Goal: Feedback & Contribution: Contribute content

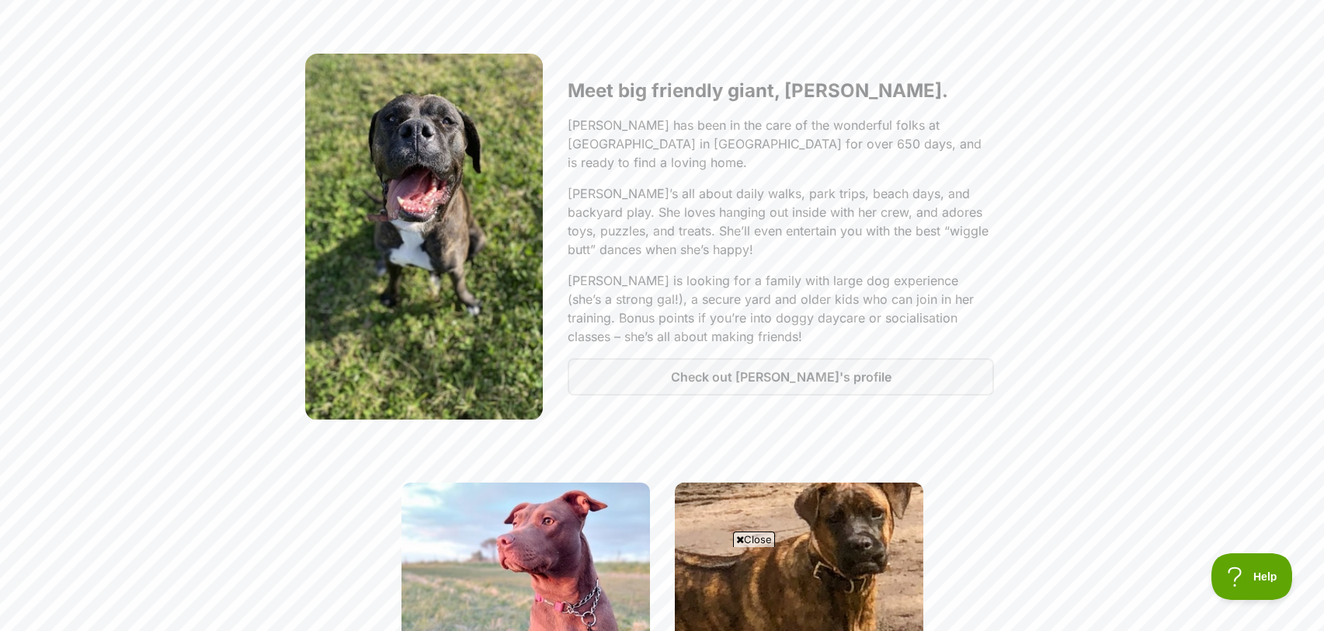
scroll to position [1615, 0]
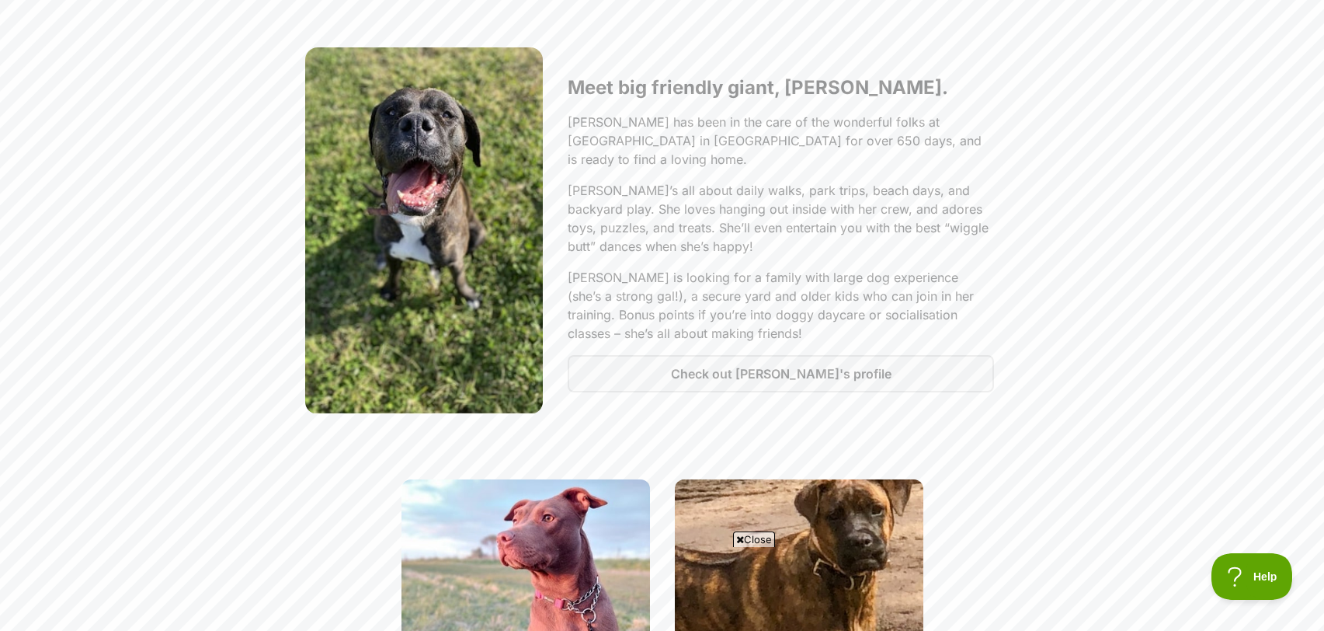
click at [487, 157] on div at bounding box center [424, 230] width 238 height 367
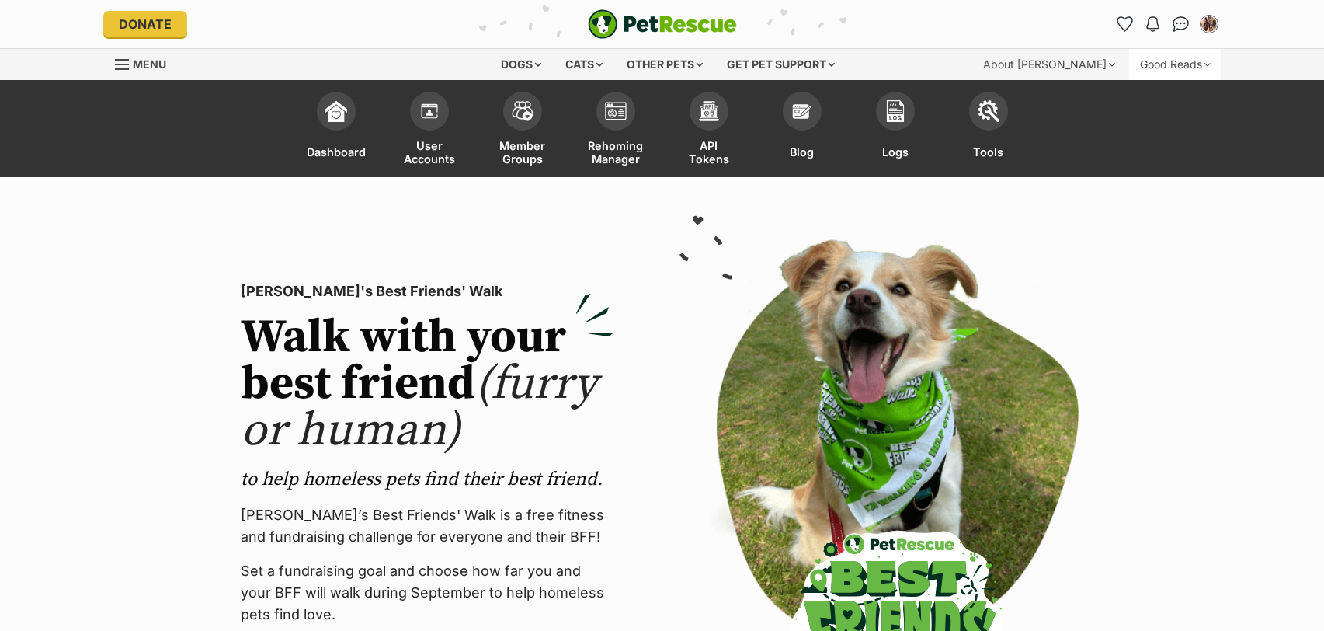
click at [1161, 65] on div "Good Reads" at bounding box center [1175, 64] width 92 height 31
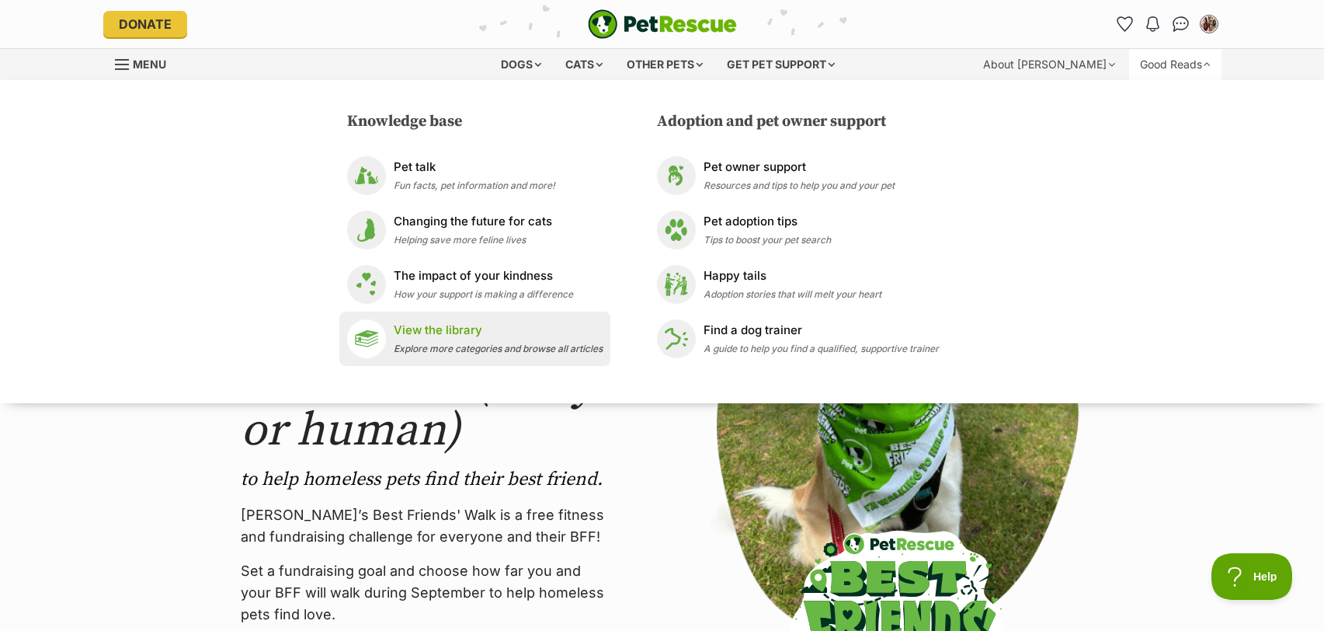
click at [451, 343] on span "Explore more categories and browse all articles" at bounding box center [498, 349] width 209 height 12
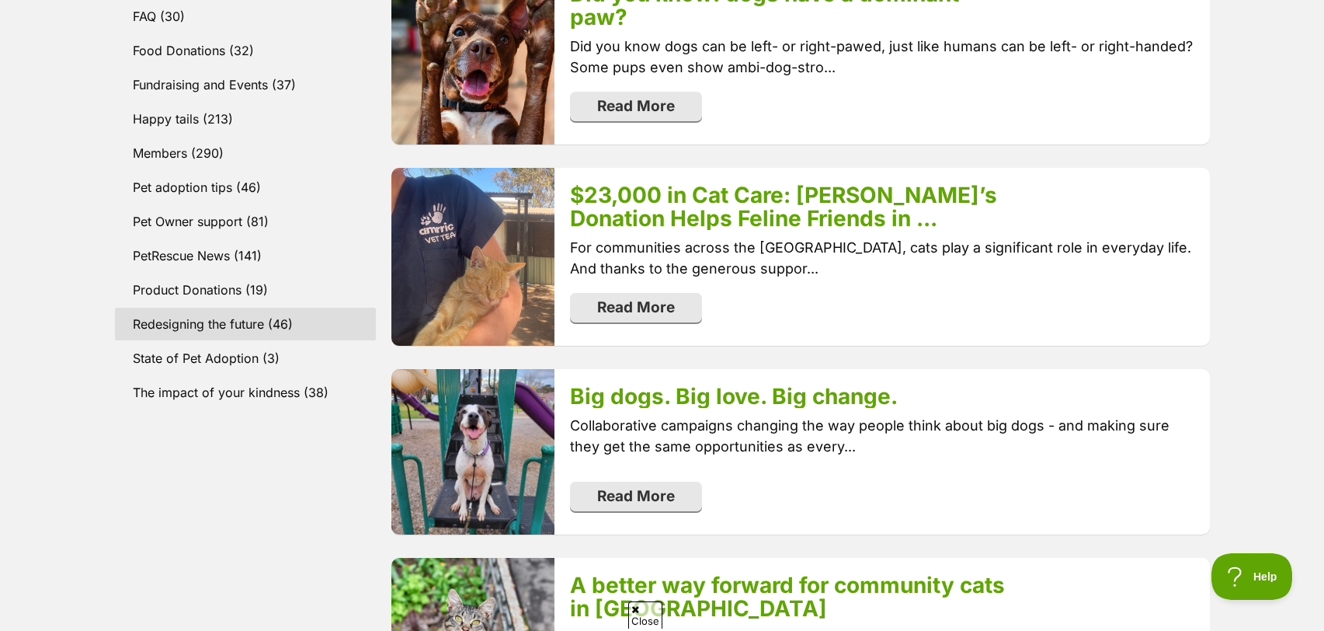
click at [211, 330] on link "Redesigning the future (46)" at bounding box center [246, 324] width 262 height 33
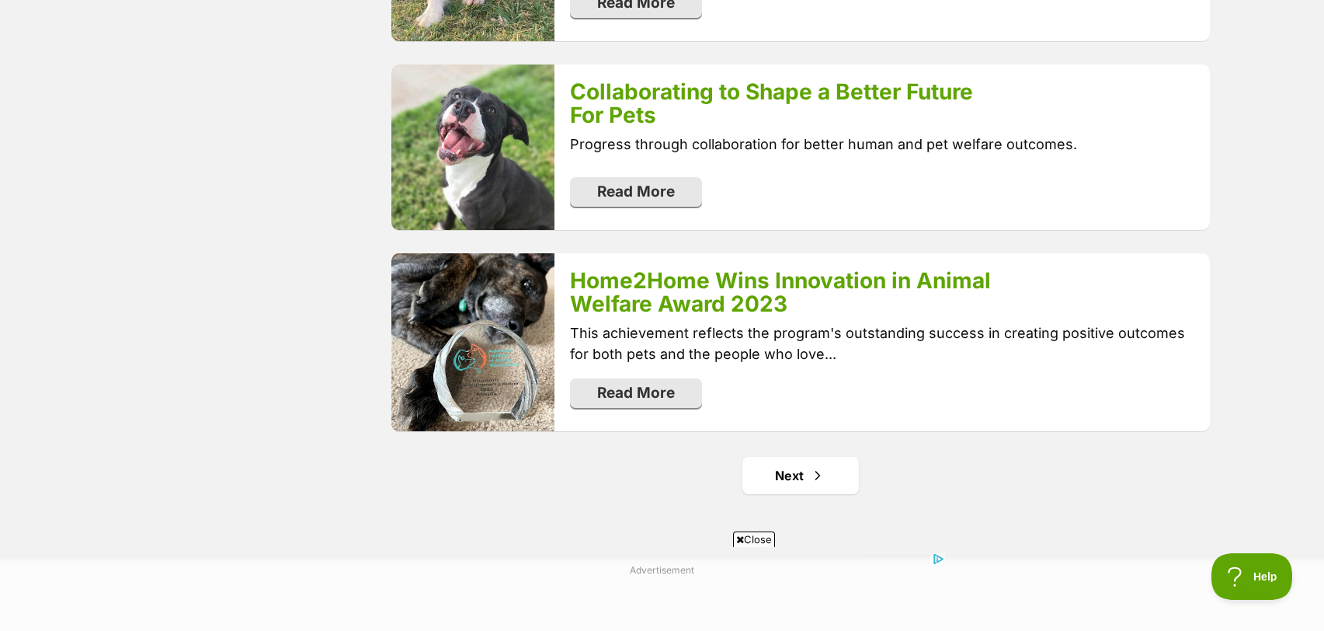
scroll to position [3219, 0]
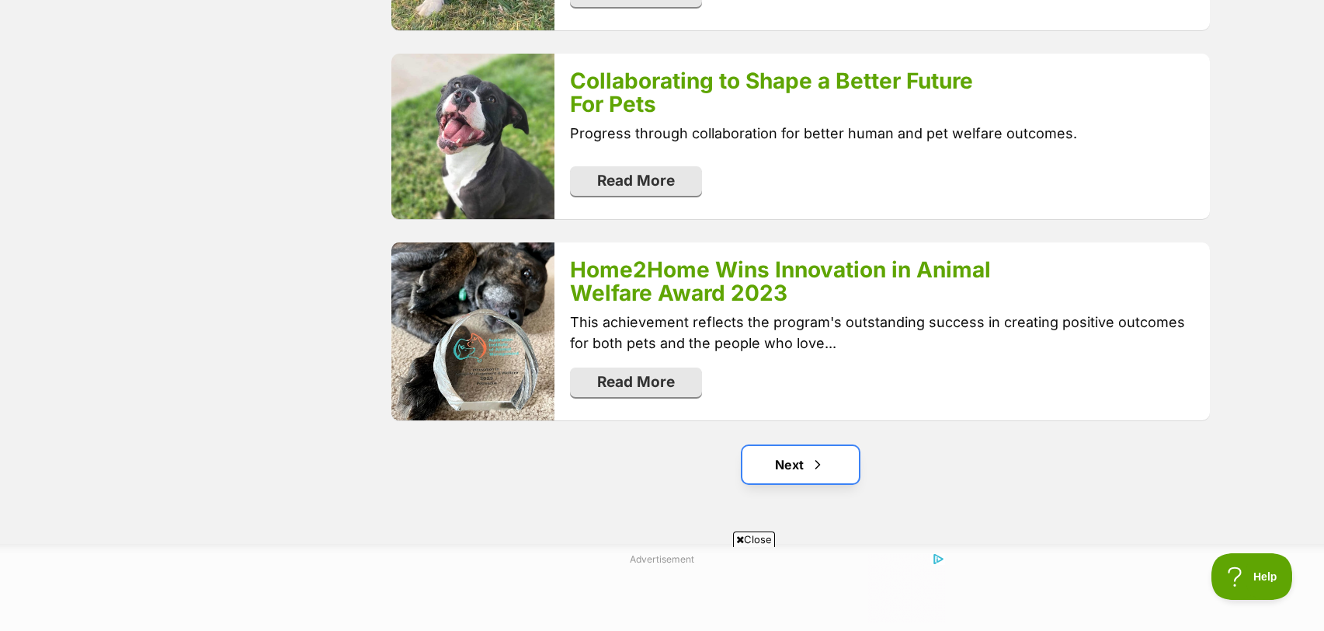
click at [796, 461] on link "Next" at bounding box center [800, 464] width 116 height 37
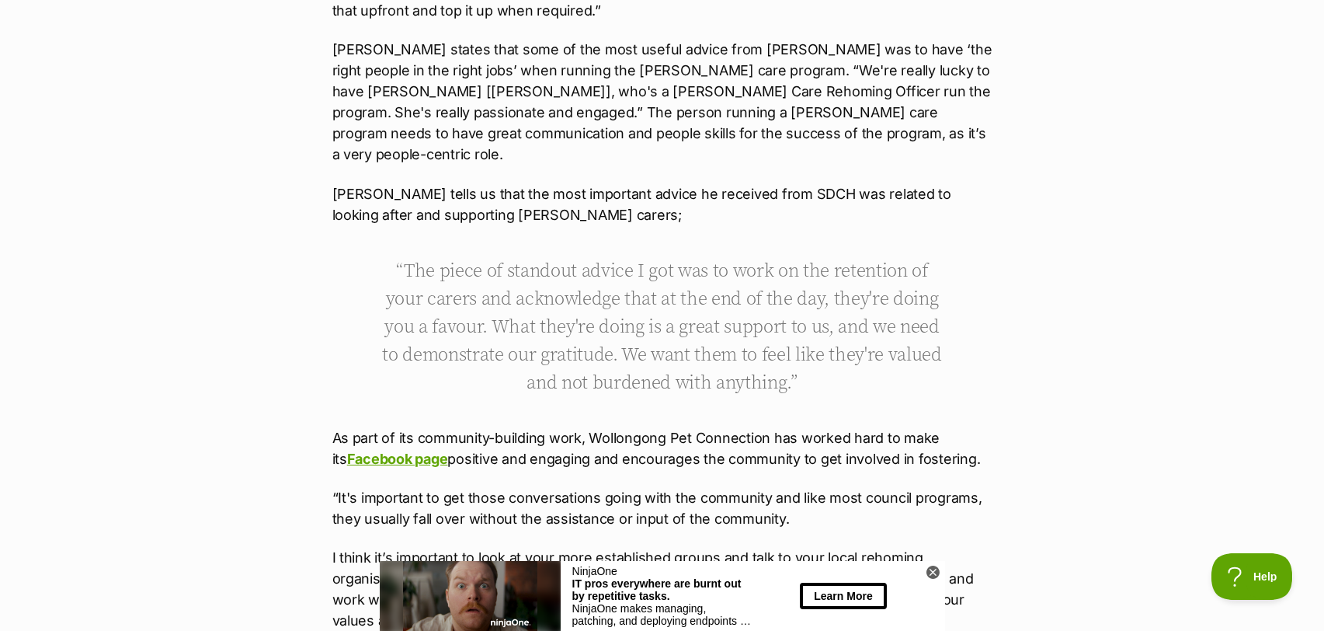
scroll to position [2638, 0]
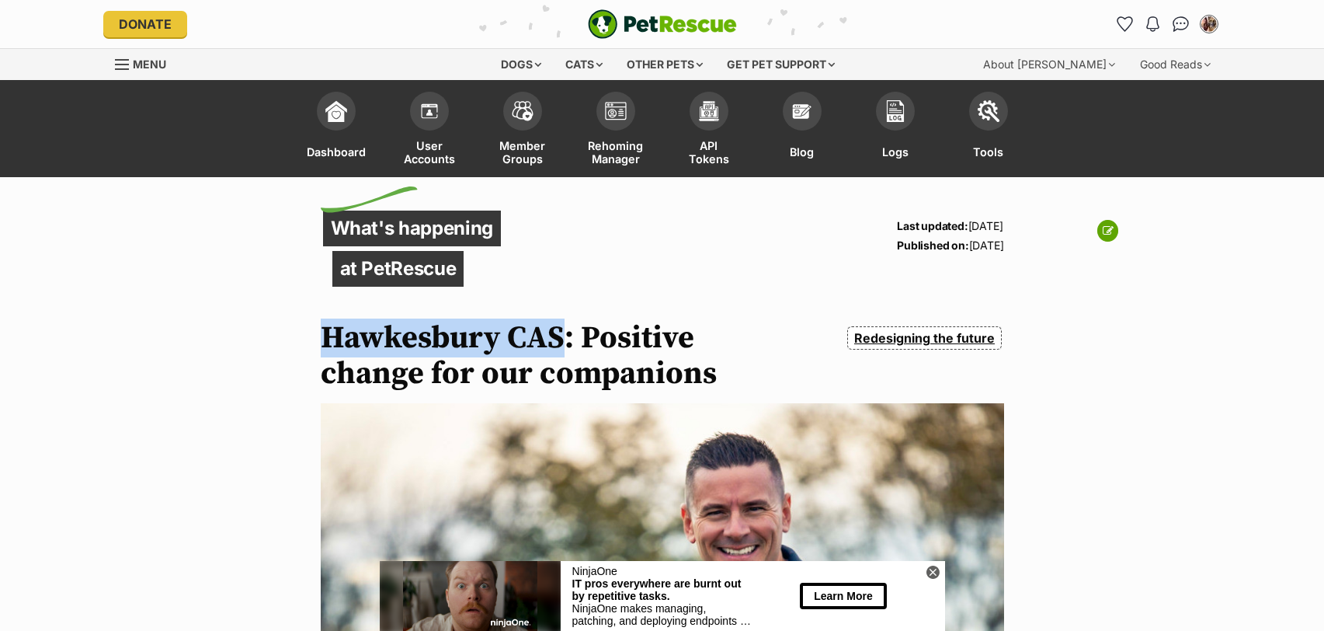
drag, startPoint x: 563, startPoint y: 335, endPoint x: 523, endPoint y: 358, distance: 46.6
click at [322, 331] on h1 "Hawkesbury CAS: Positive change for our companions" at bounding box center [543, 355] width 444 height 71
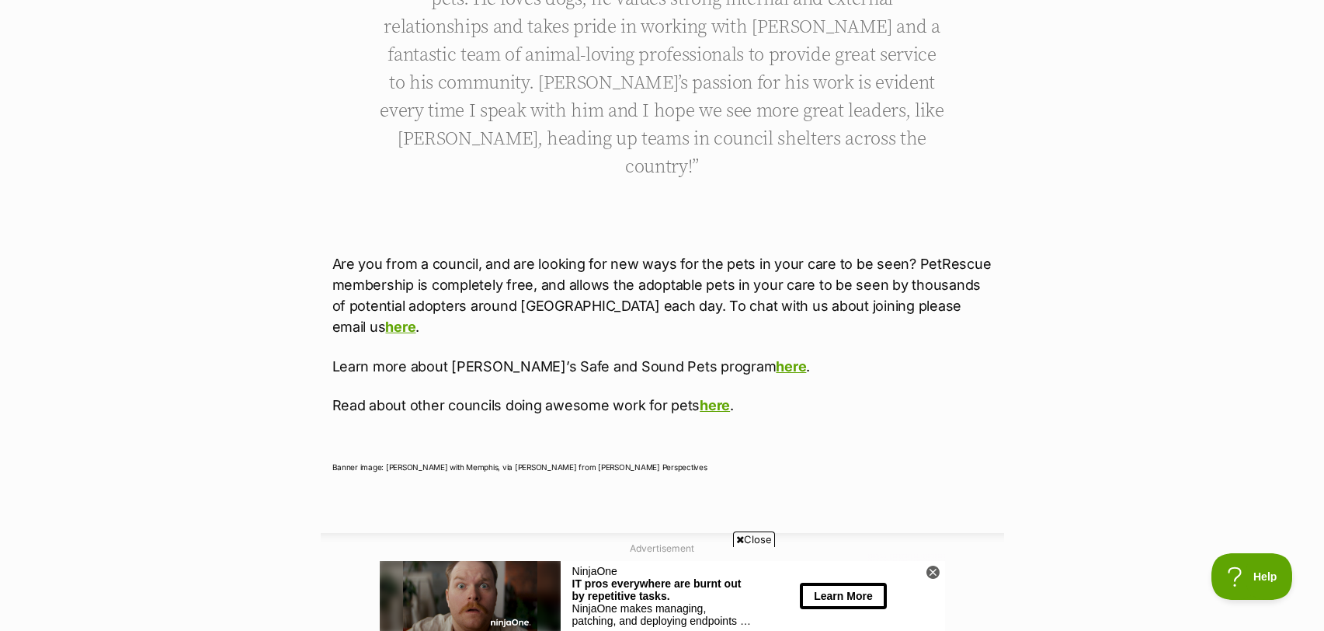
scroll to position [9588, 0]
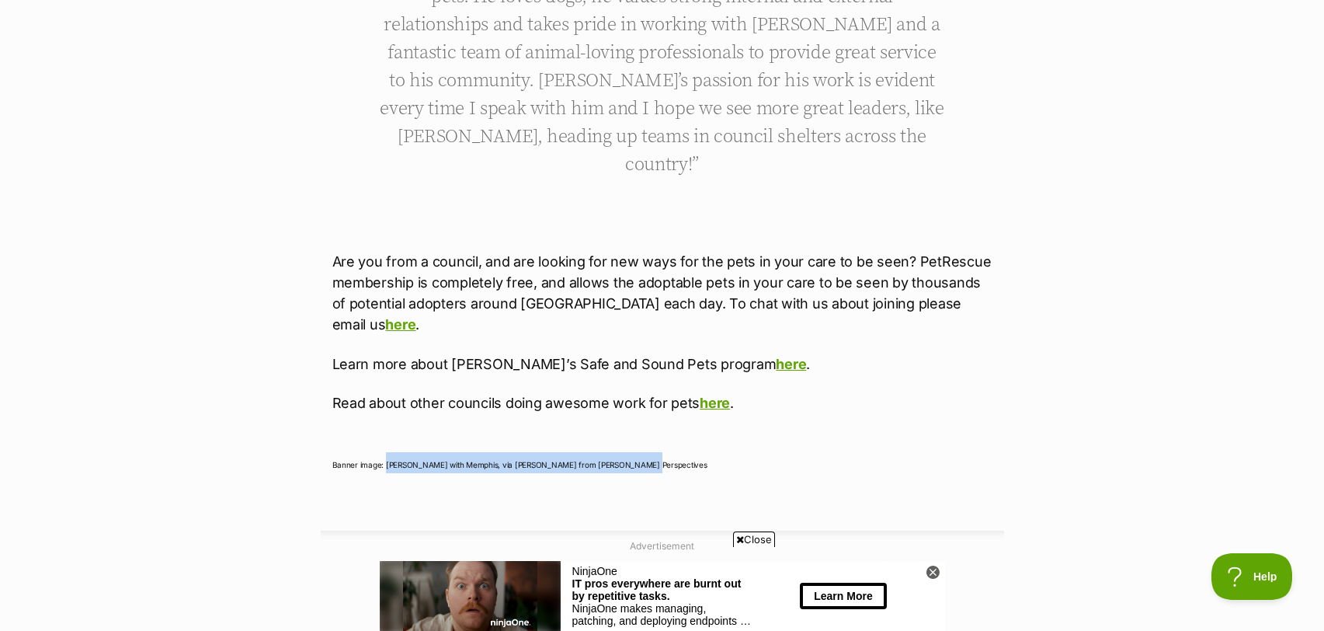
drag, startPoint x: 579, startPoint y: 226, endPoint x: 386, endPoint y: 232, distance: 193.5
click at [386, 452] on p "Banner image: Rob with Memphis, via Peter Haynes from Peter Haynes Perspectives" at bounding box center [662, 462] width 660 height 21
copy span "Rob with Memphis, via Peter Haynes from Peter Haynes Perspectives"
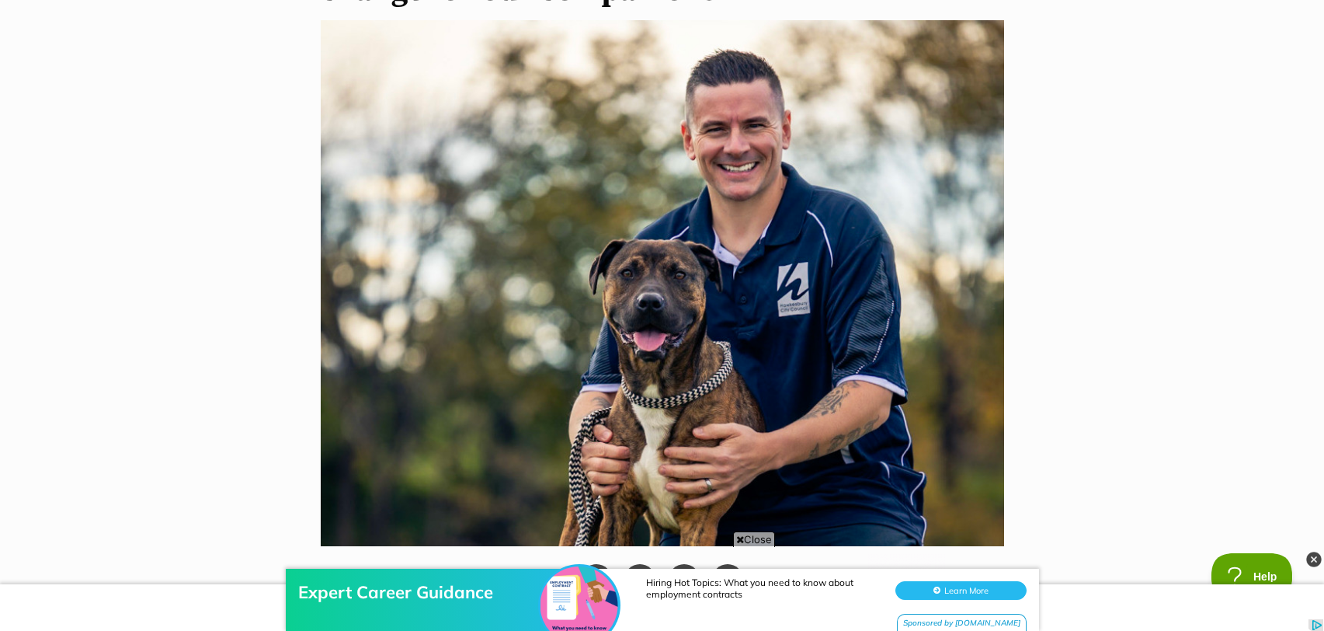
scroll to position [0, 0]
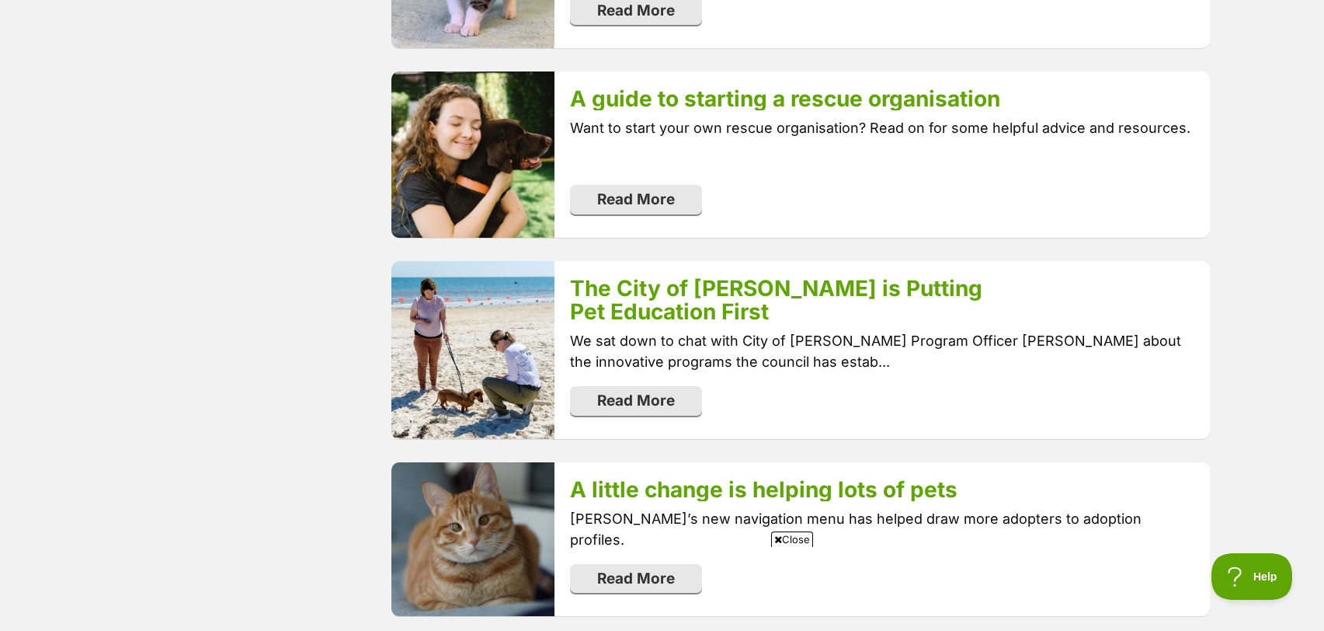
scroll to position [2471, 0]
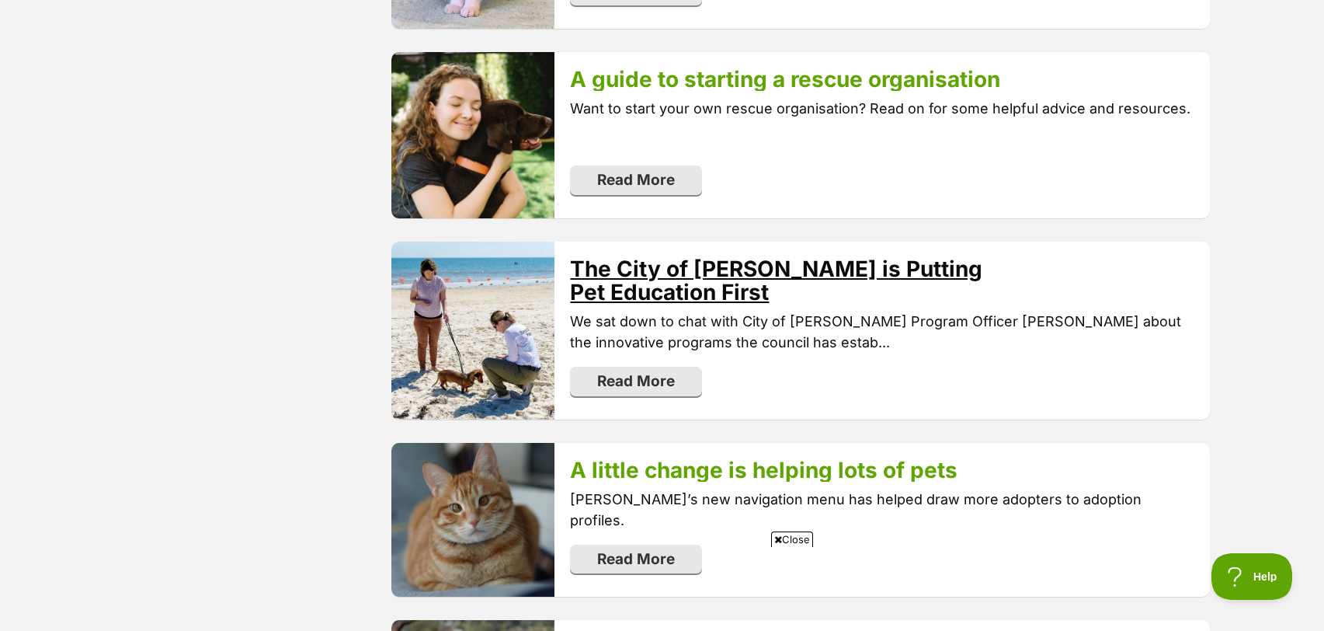
click at [684, 290] on link "The City of [PERSON_NAME] is Putting Pet Education First" at bounding box center [776, 281] width 412 height 50
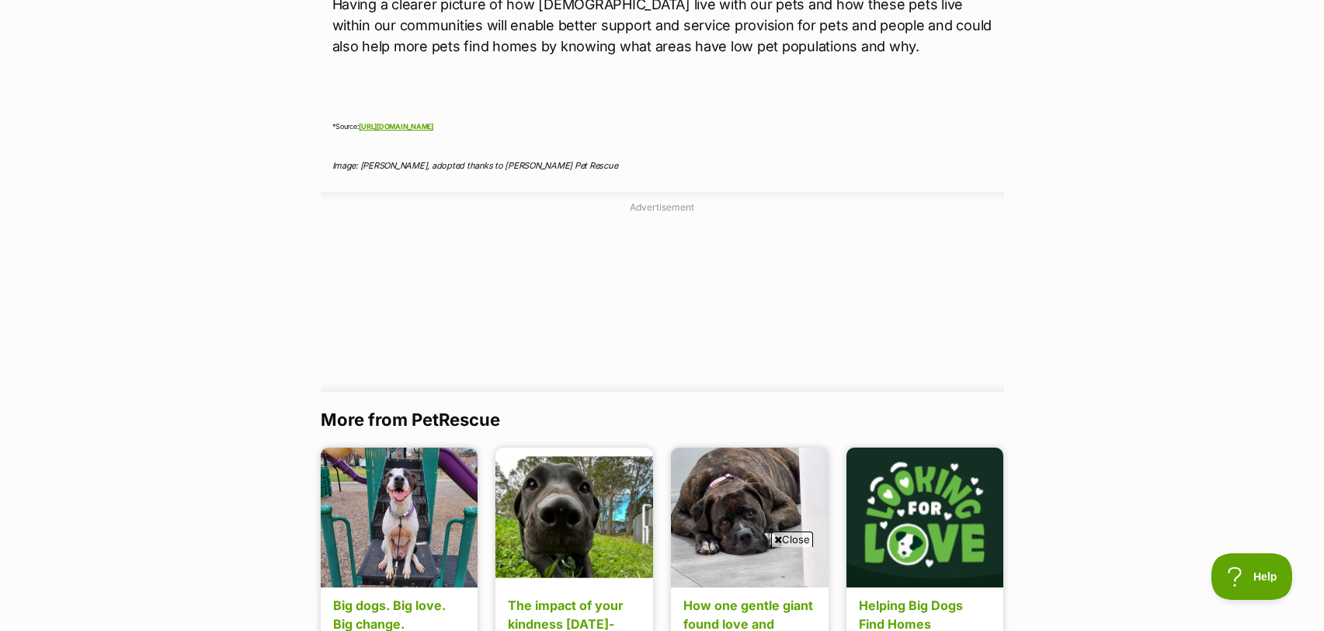
scroll to position [2517, 0]
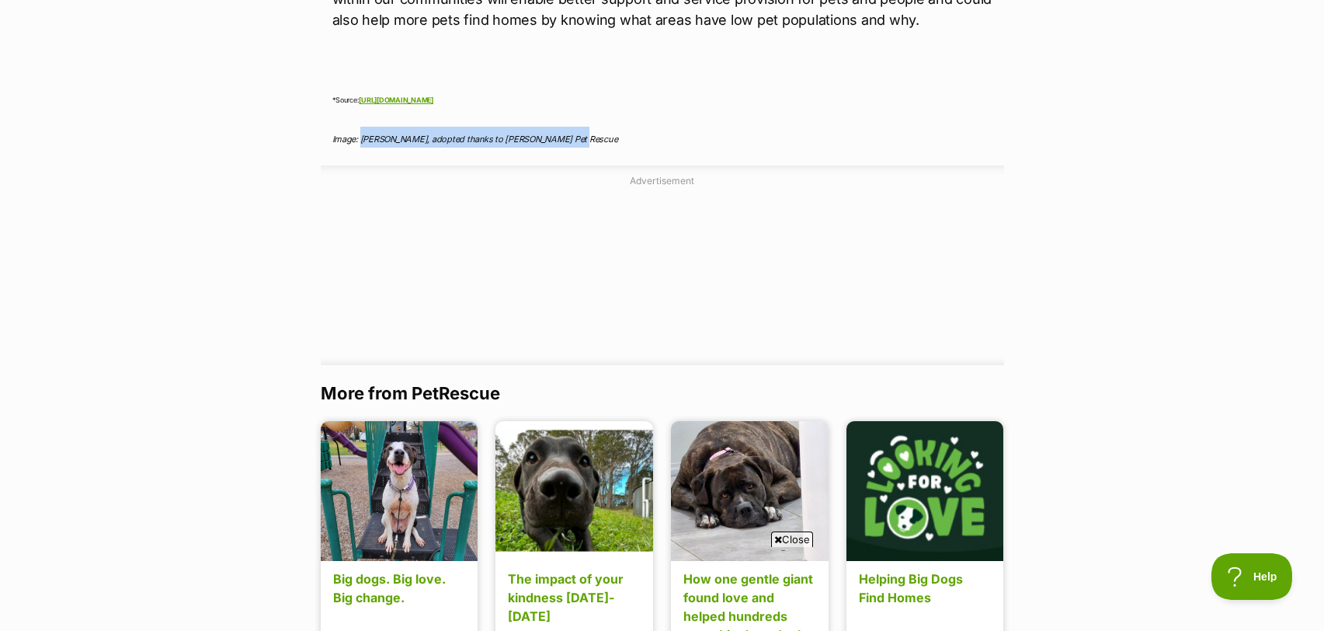
drag, startPoint x: 360, startPoint y: 98, endPoint x: 576, endPoint y: 100, distance: 215.1
click at [576, 127] on p "Image: Baby Kiko, adopted thanks to Marco Small Pet Rescue" at bounding box center [662, 137] width 660 height 21
copy span "Baby Kiko, adopted thanks to Marco Small Pet Rescue"
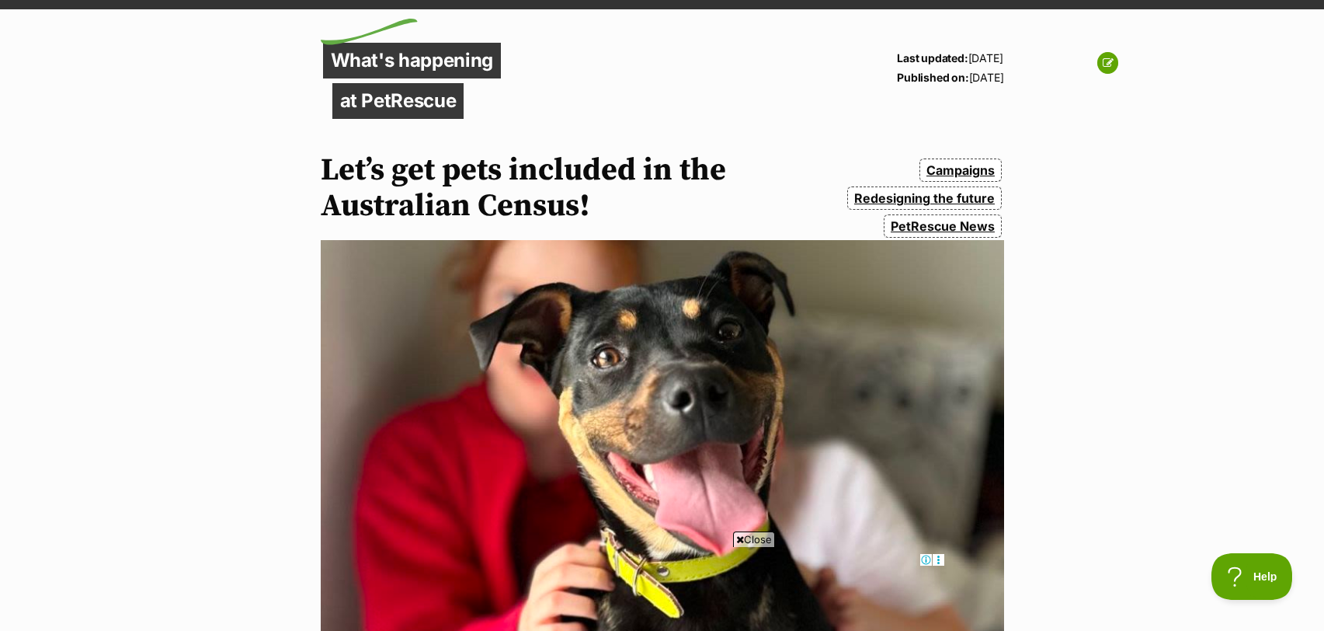
scroll to position [0, 0]
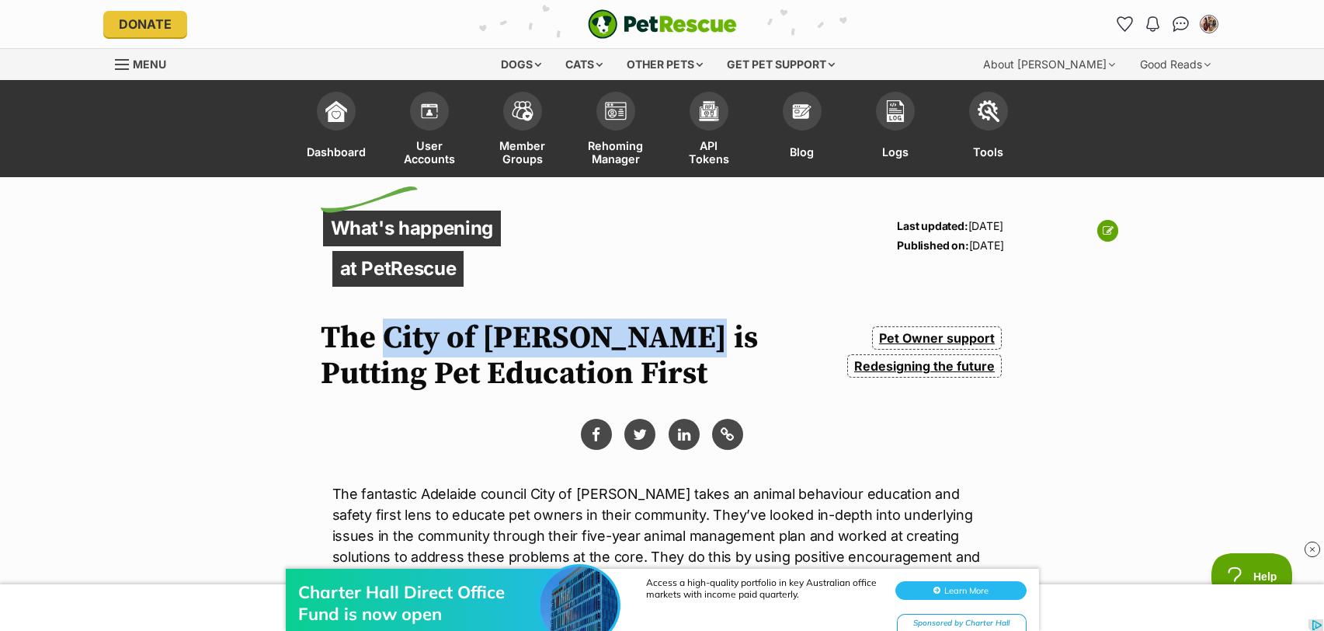
drag, startPoint x: 382, startPoint y: 339, endPoint x: 669, endPoint y: 334, distance: 287.4
click at [669, 334] on h1 "The City of [PERSON_NAME] is Putting Pet Education First" at bounding box center [543, 355] width 444 height 71
copy h1 "City of [PERSON_NAME]"
click at [1109, 229] on icon at bounding box center [1108, 230] width 11 height 11
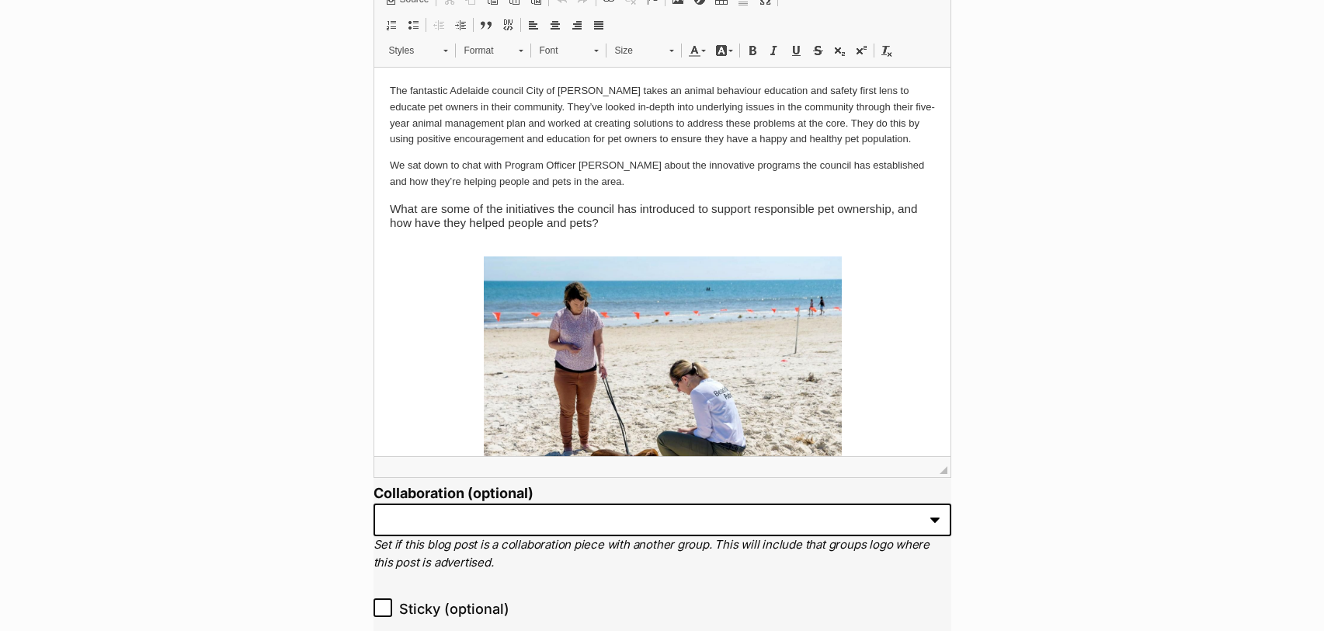
scroll to position [1438, 0]
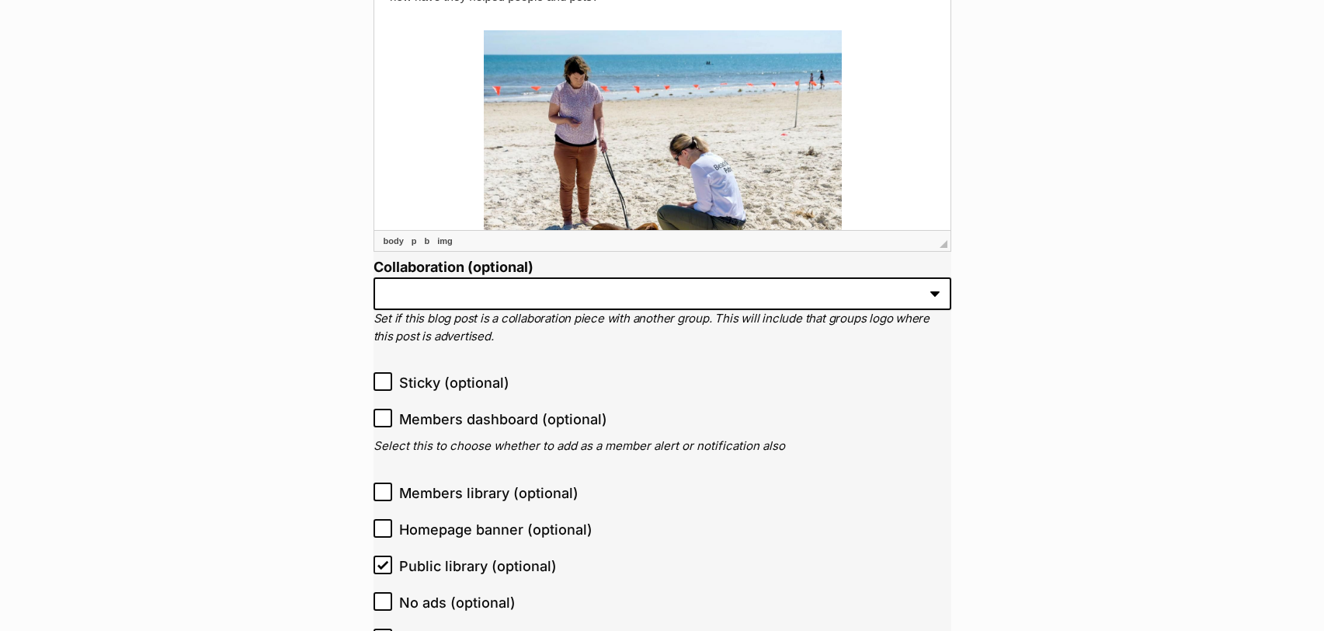
click at [730, 162] on img at bounding box center [662, 164] width 358 height 268
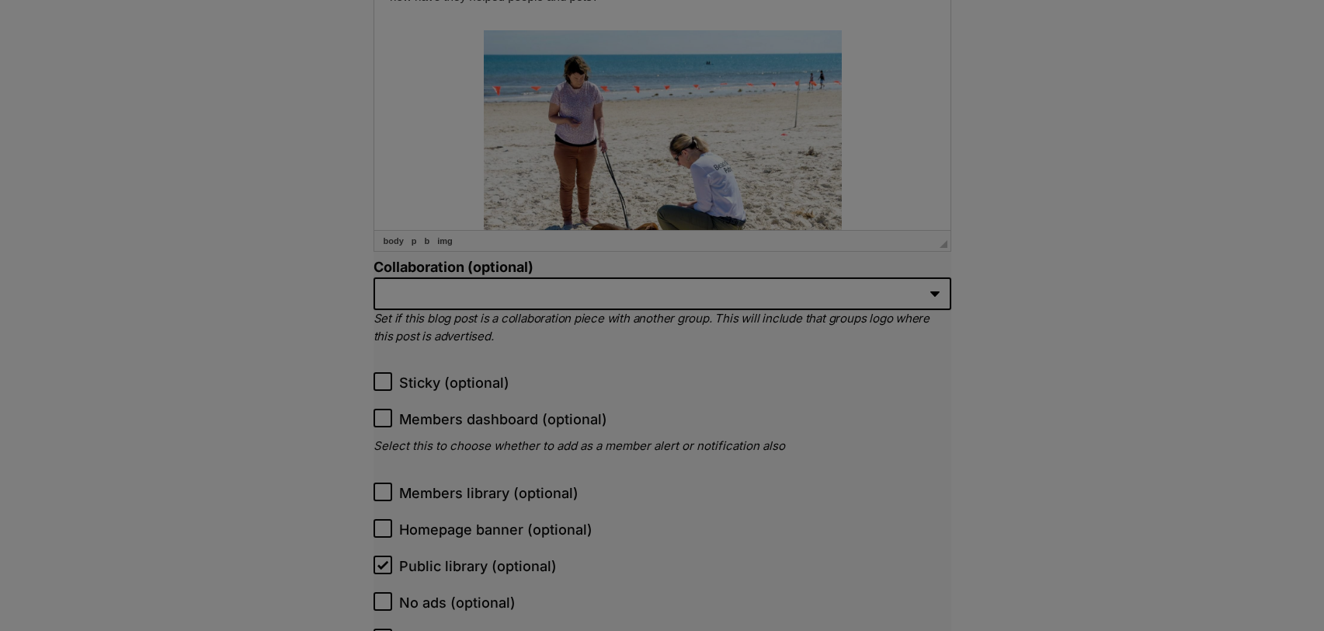
type input "https://res.cloudinary.com/petrescue/image/upload/v1679375378/qf9temlle3bb8hlkt…"
type input "A woman with her dog chat to a Beach Patrol officer on the foreshore."
type input "461"
type input "345"
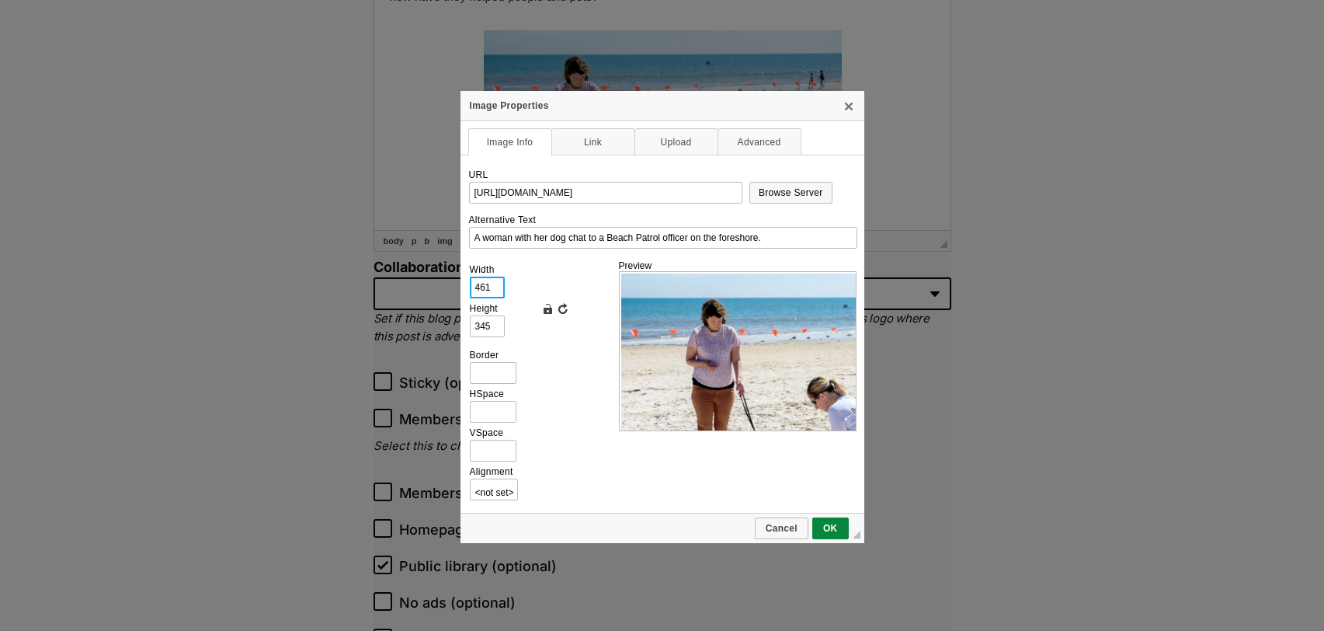
scroll to position [0, 0]
drag, startPoint x: 492, startPoint y: 286, endPoint x: 461, endPoint y: 283, distance: 31.9
click at [461, 283] on td "URL https://res.cloudinary.com/petrescue/image/upload/v1679375378/qf9temlle3bb8…" at bounding box center [663, 334] width 404 height 358
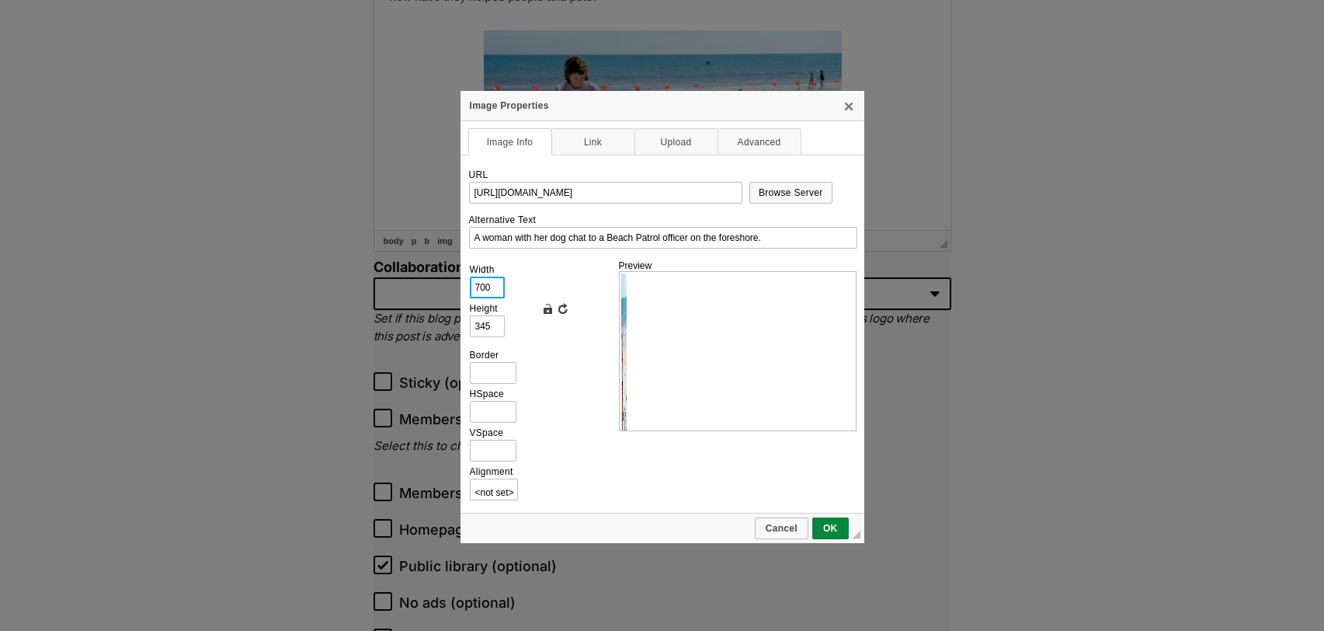
type input "700"
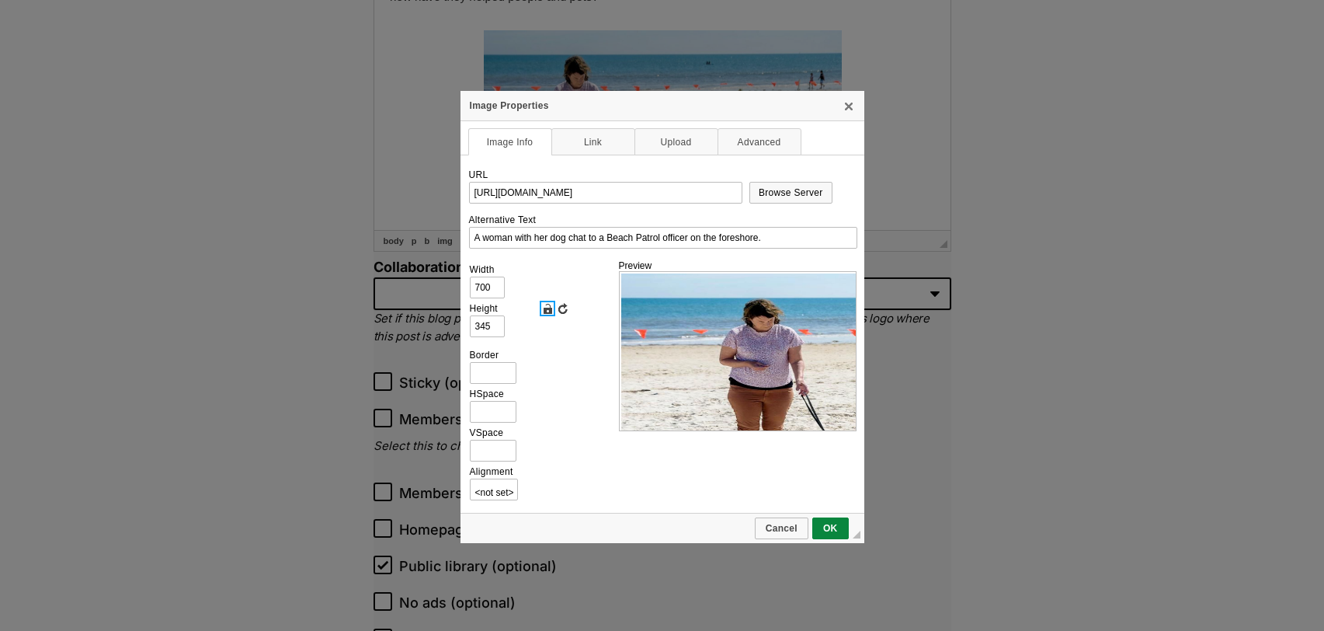
click at [546, 309] on link "Lock Ratio" at bounding box center [548, 309] width 16 height 16
type input "525"
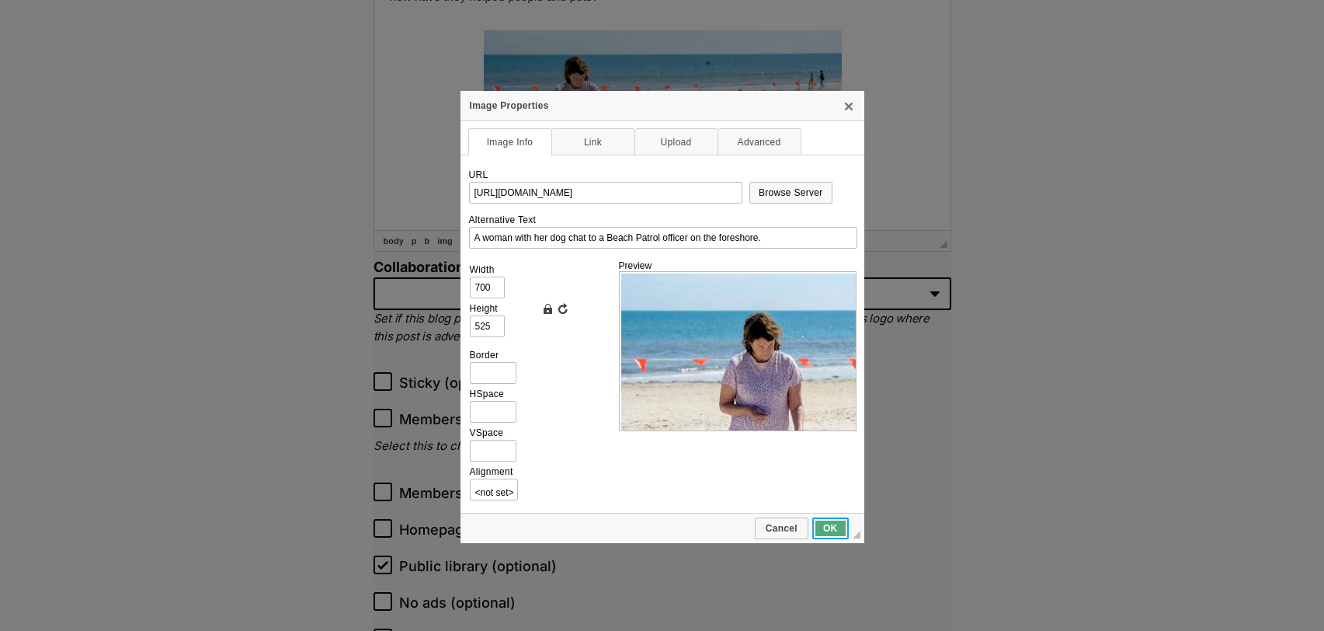
click at [826, 530] on link "OK" at bounding box center [830, 528] width 37 height 22
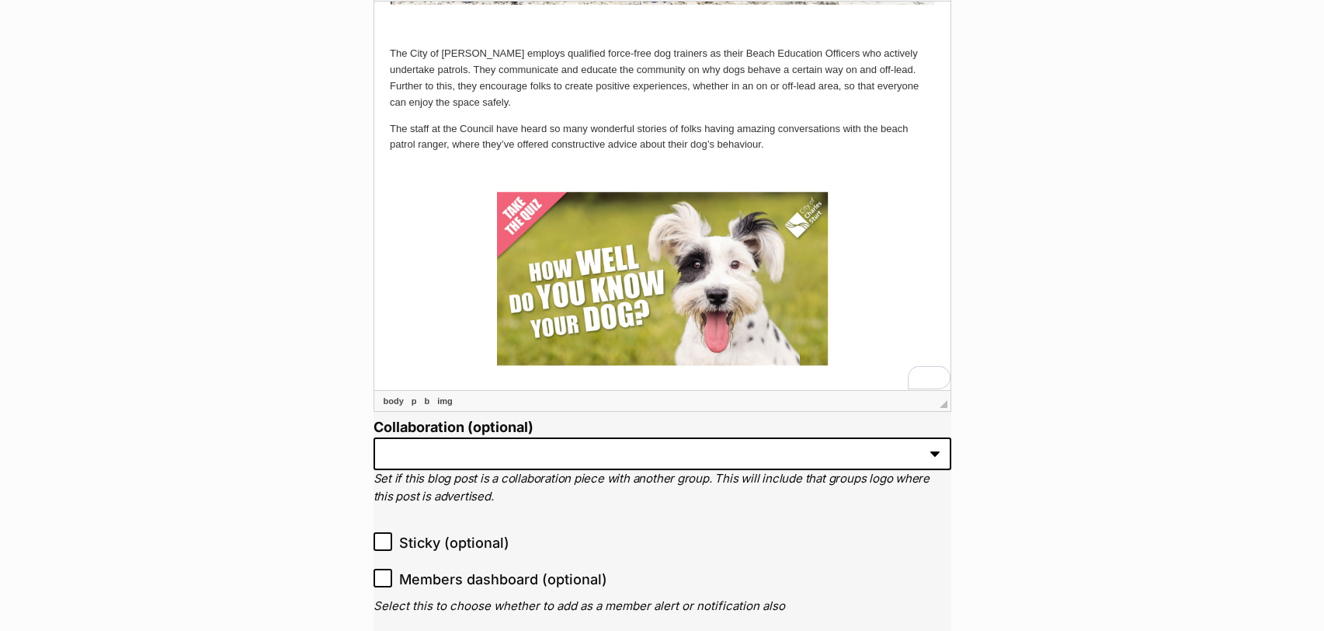
scroll to position [590, 0]
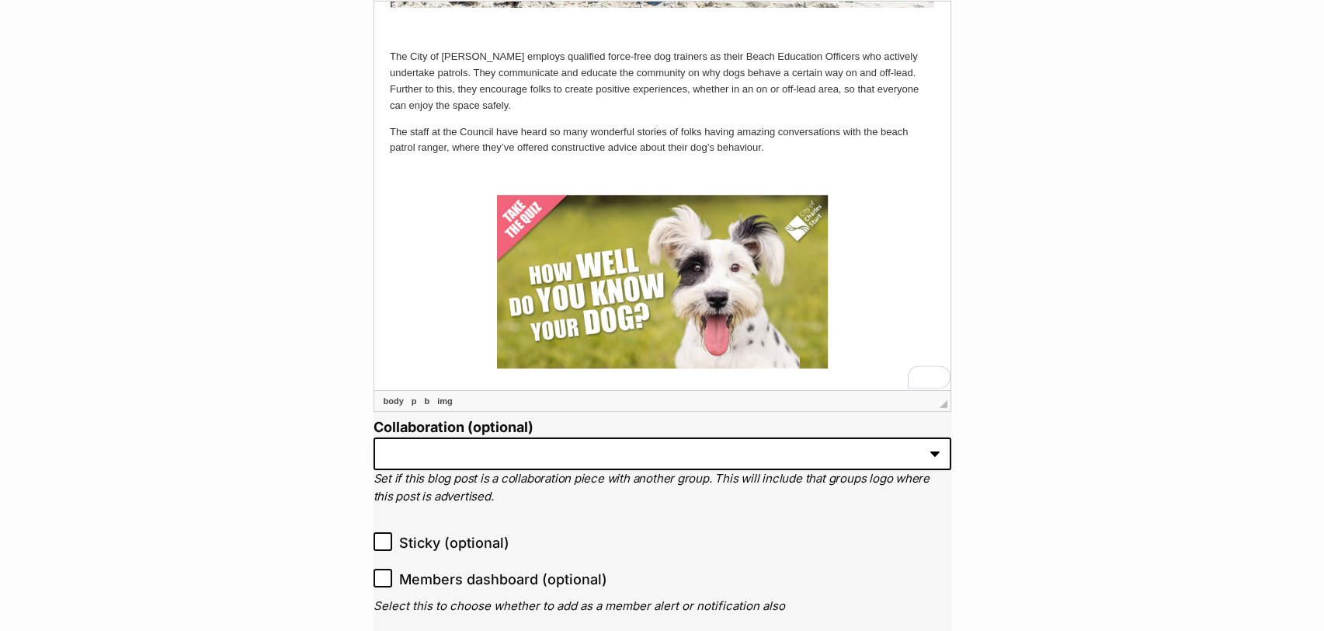
click at [603, 255] on img "To enrich screen reader interactions, please activate Accessibility in Grammarl…" at bounding box center [662, 280] width 335 height 177
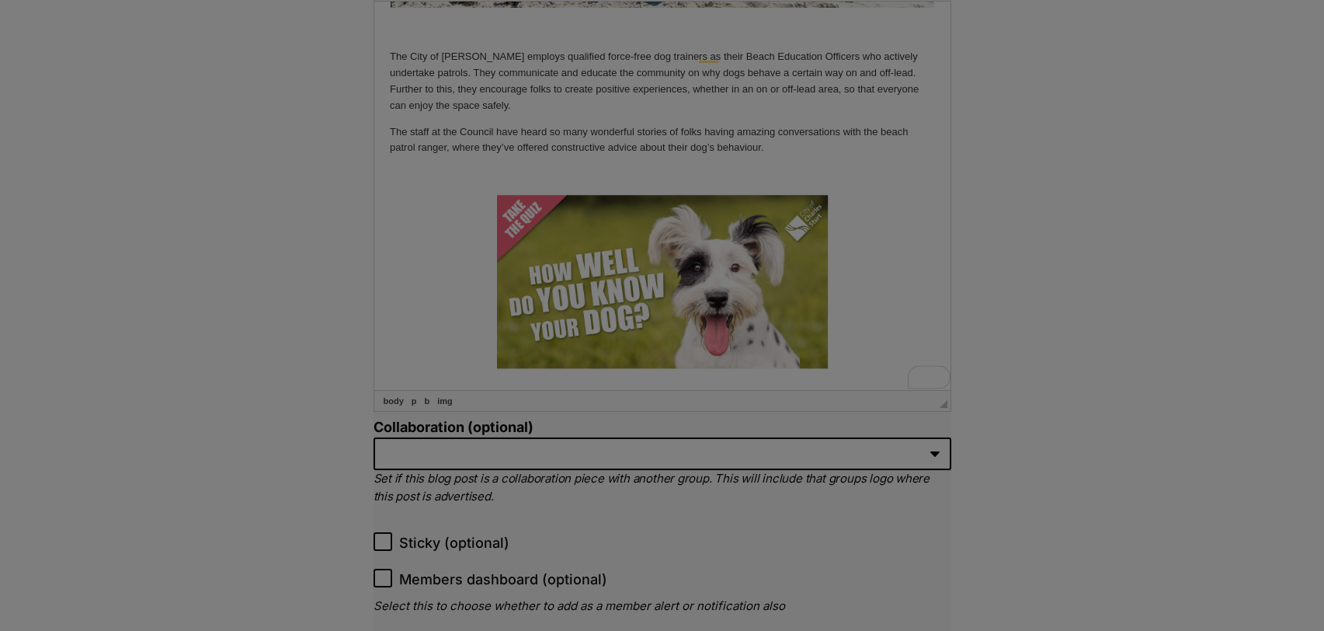
type input "https://res.cloudinary.com/petrescue/image/upload/v1679375379/gbptx3xlxcsw0ro14…"
type input "The City of Charles Sturt's Dog Body Language Quiz banner"
type input "431"
type input "228"
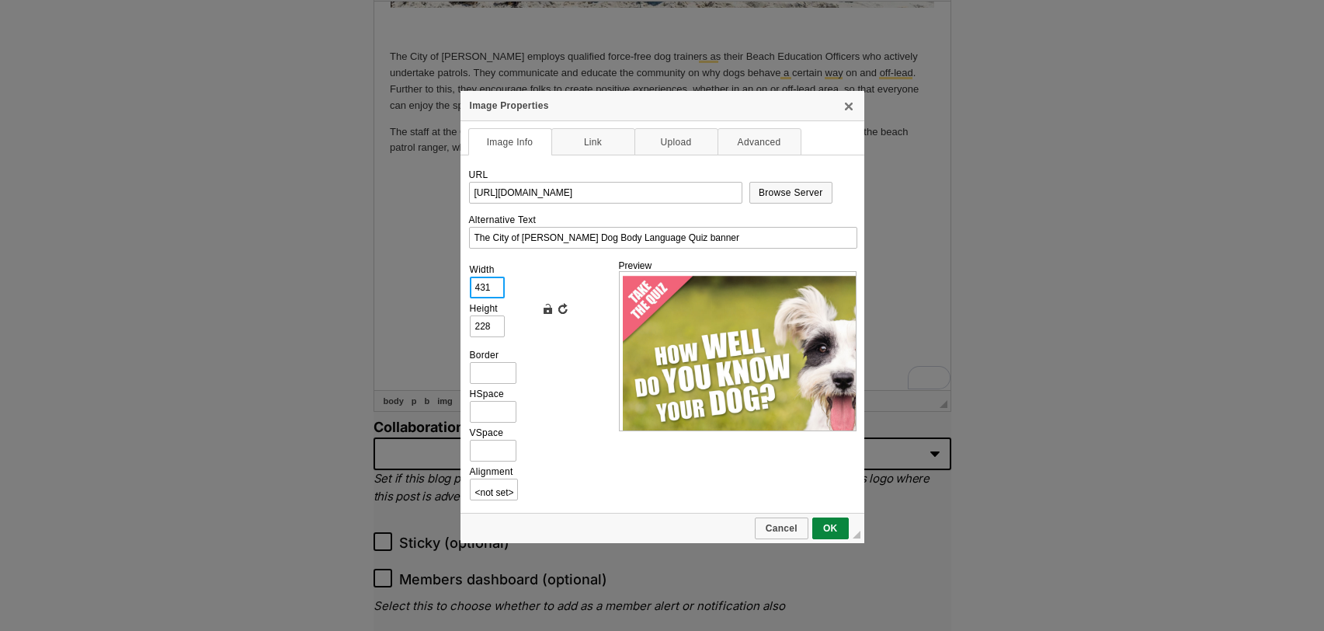
scroll to position [0, 0]
click at [498, 288] on input "431" at bounding box center [487, 287] width 35 height 22
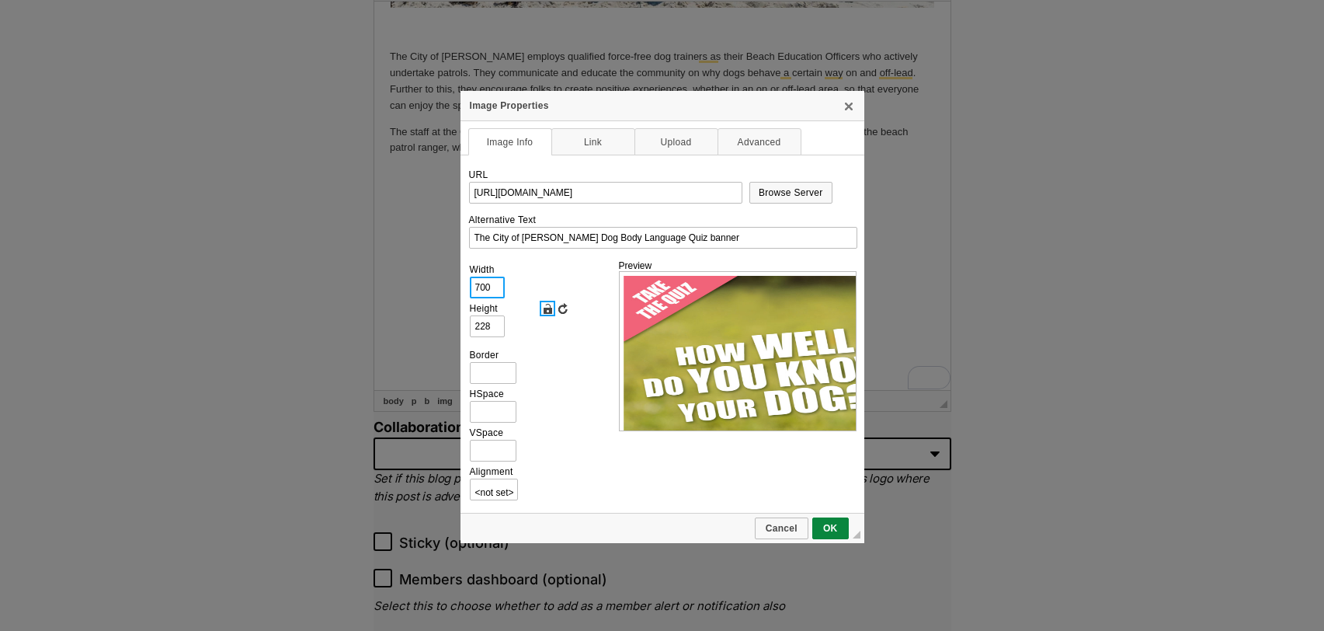
type input "700"
click at [548, 308] on link "Lock Ratio" at bounding box center [548, 309] width 16 height 16
type input "370"
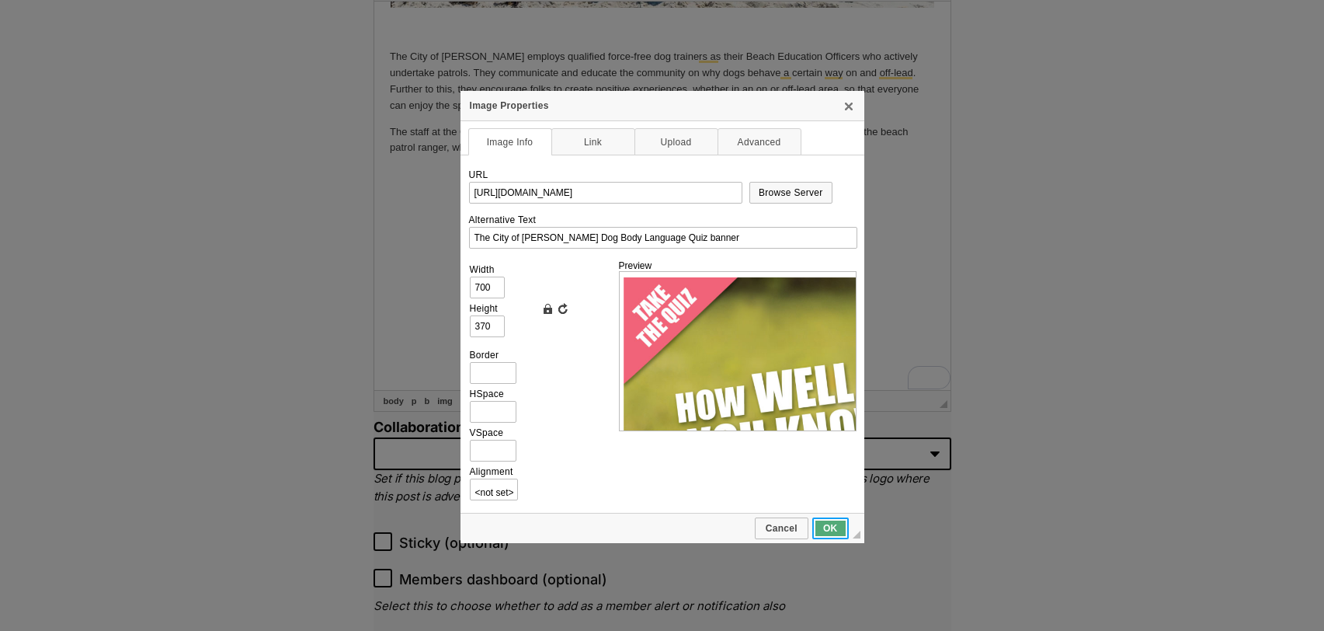
click at [829, 524] on span "OK" at bounding box center [830, 528] width 33 height 11
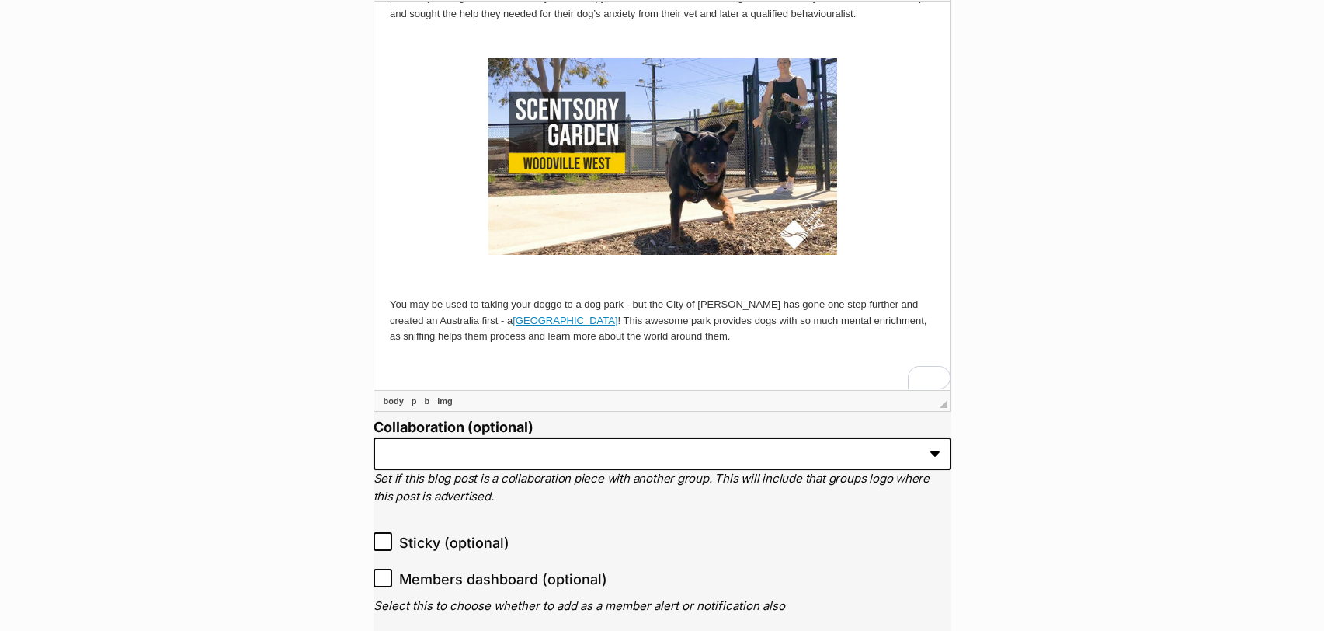
scroll to position [1631, 0]
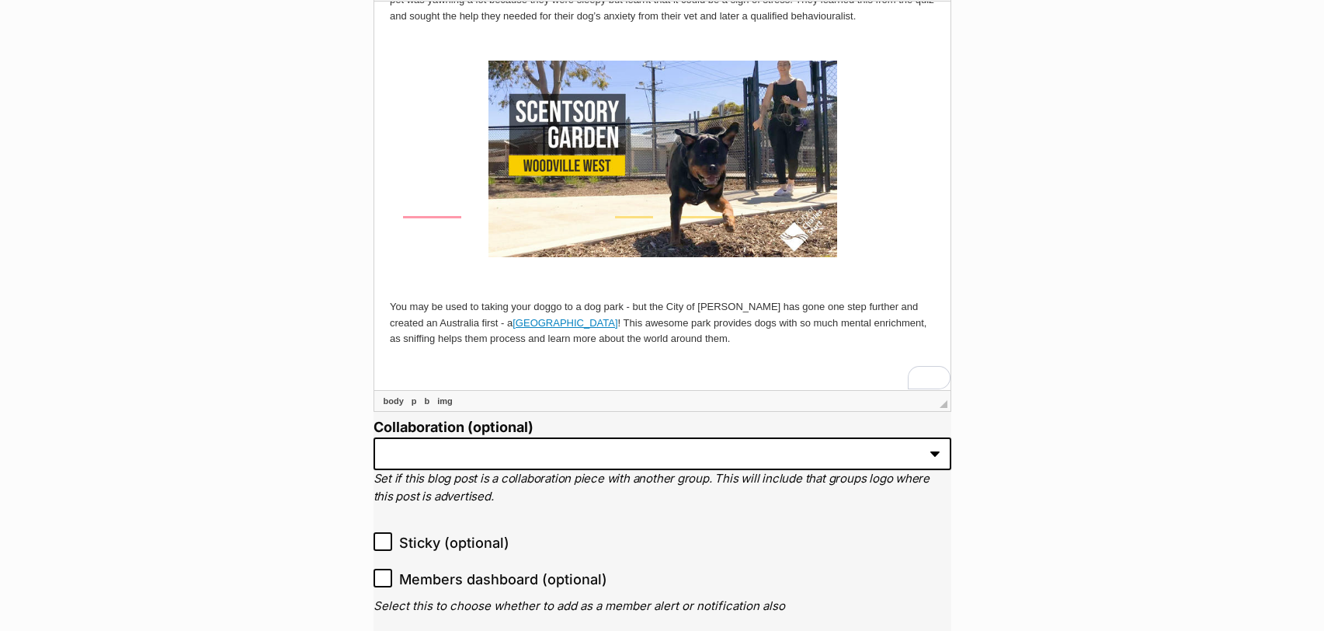
click at [657, 204] on img "To enrich screen reader interactions, please activate Accessibility in Grammarl…" at bounding box center [662, 158] width 349 height 196
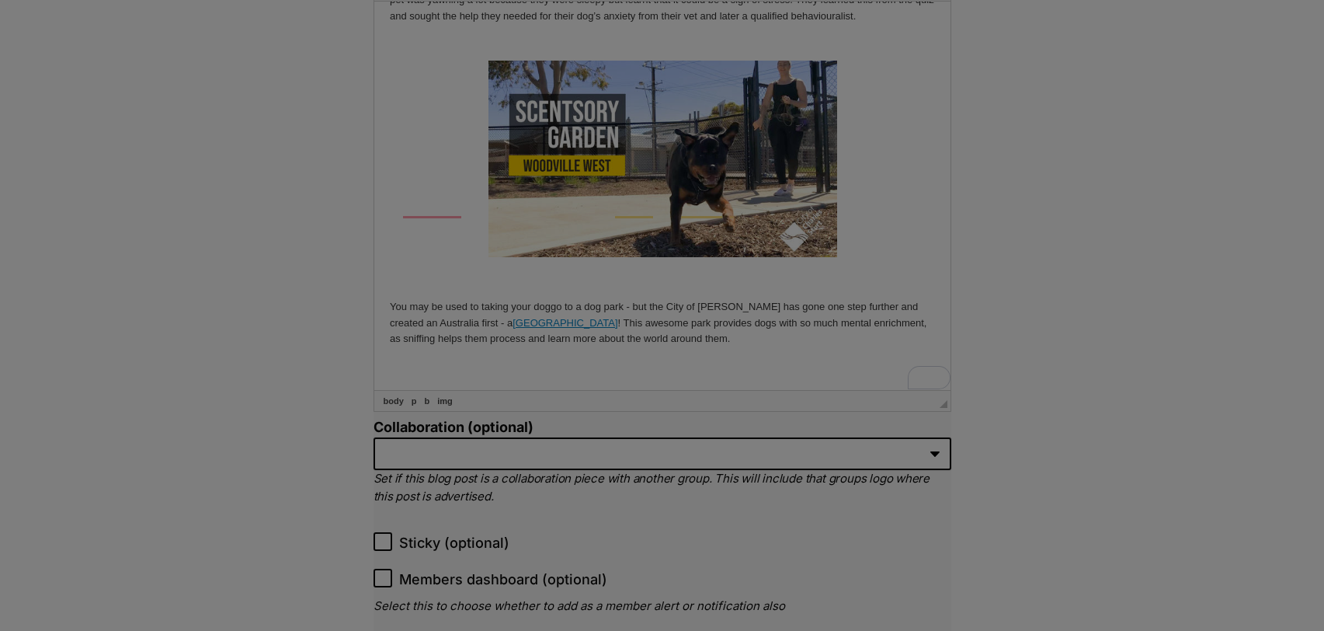
type input "https://res.cloudinary.com/petrescue/image/upload/v1679375380/k7usoinfpi1v0tyhq…"
type input "The City of Charles Sturt's Scentsory Garden banner"
type input "449"
type input "253"
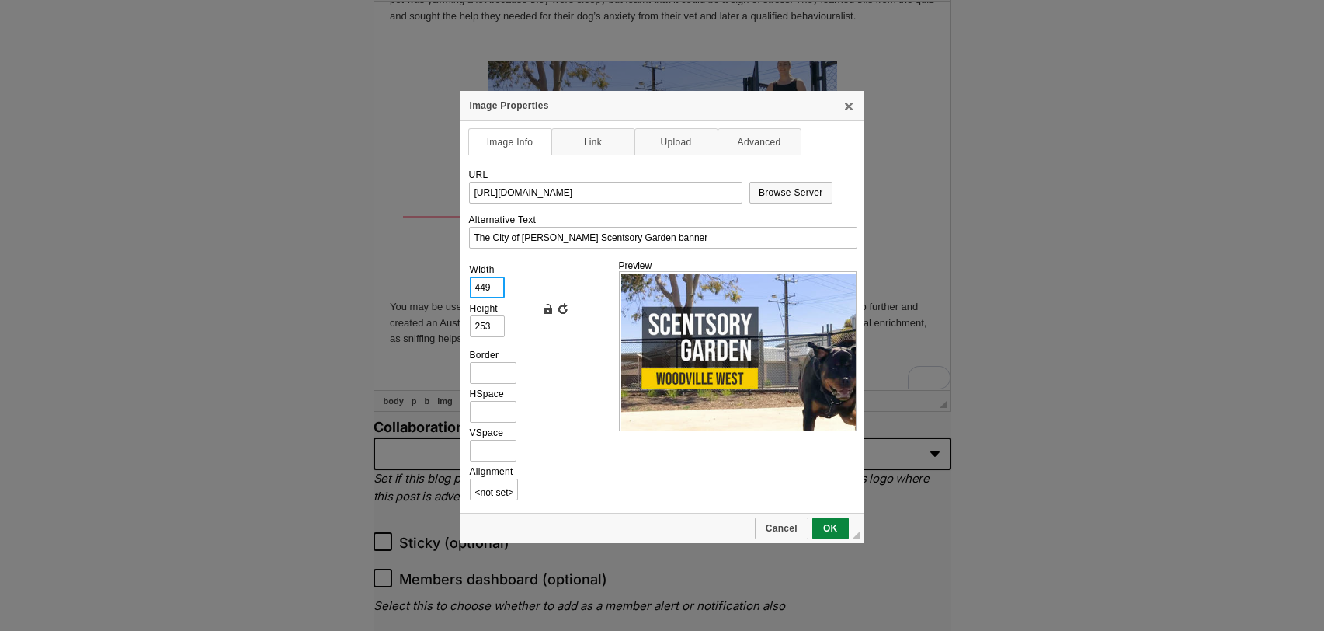
click at [483, 280] on input "449" at bounding box center [487, 287] width 35 height 22
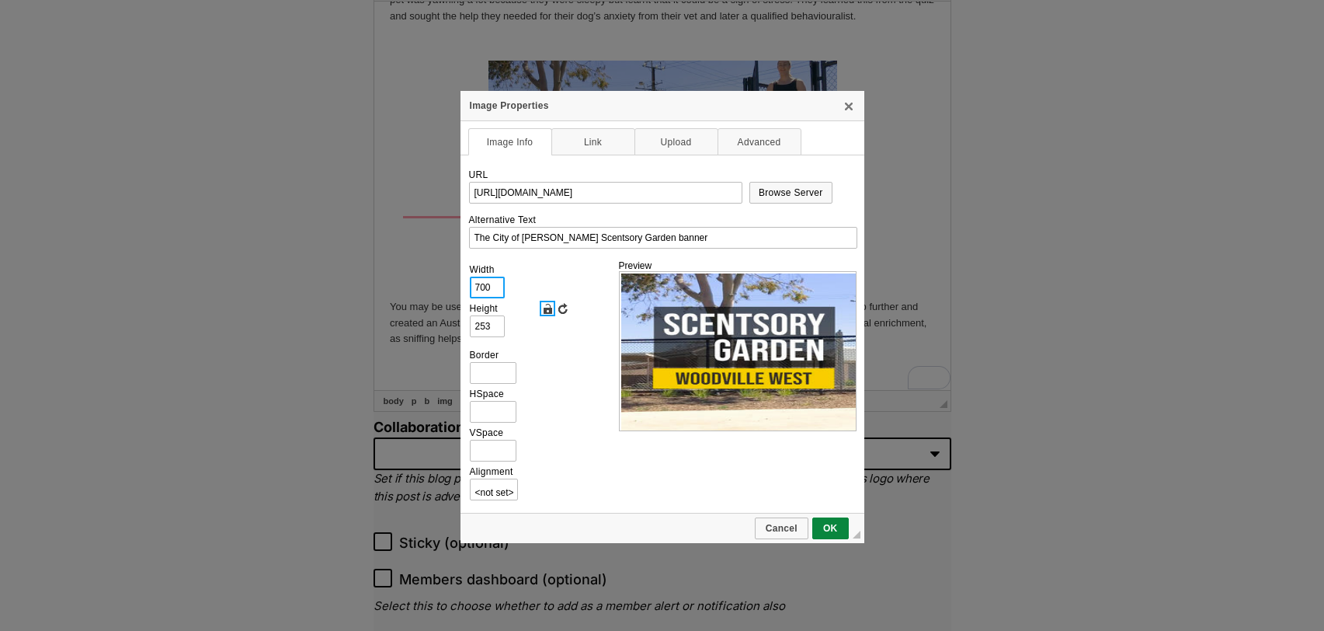
type input "700"
click at [551, 311] on link "Lock Ratio" at bounding box center [548, 309] width 16 height 16
type input "393"
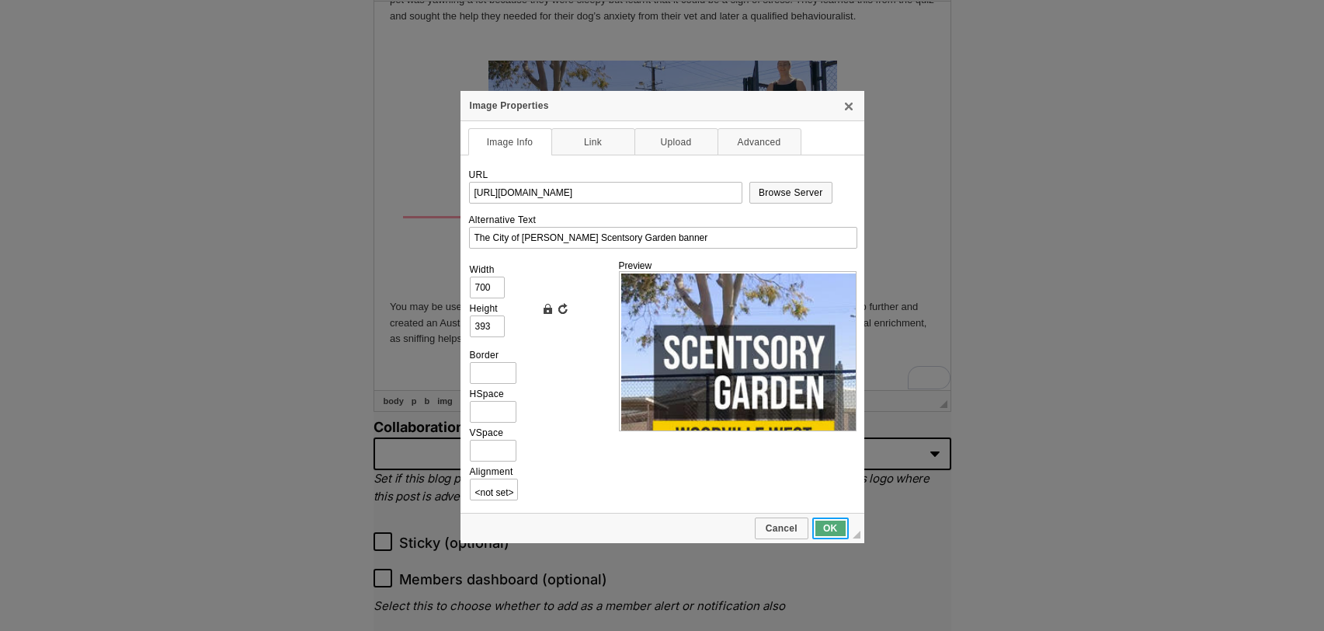
click at [837, 524] on span "OK" at bounding box center [830, 528] width 33 height 11
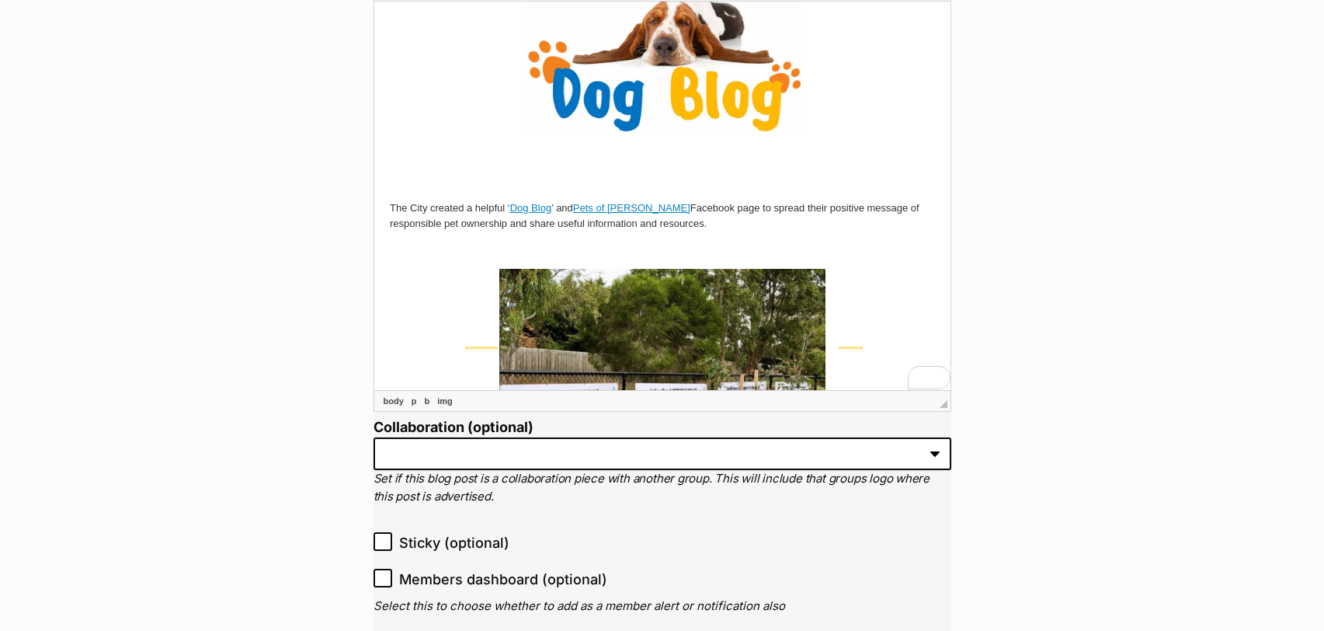
click at [672, 136] on img "To enrich screen reader interactions, please activate Accessibility in Grammarl…" at bounding box center [662, 65] width 294 height 185
type input "https://res.cloudinary.com/petrescue/image/upload/v1679375382/f5u5twwmmtvjjer3j…"
type input "The City of Charles Sturt's Dog Blog Banner"
type input "379"
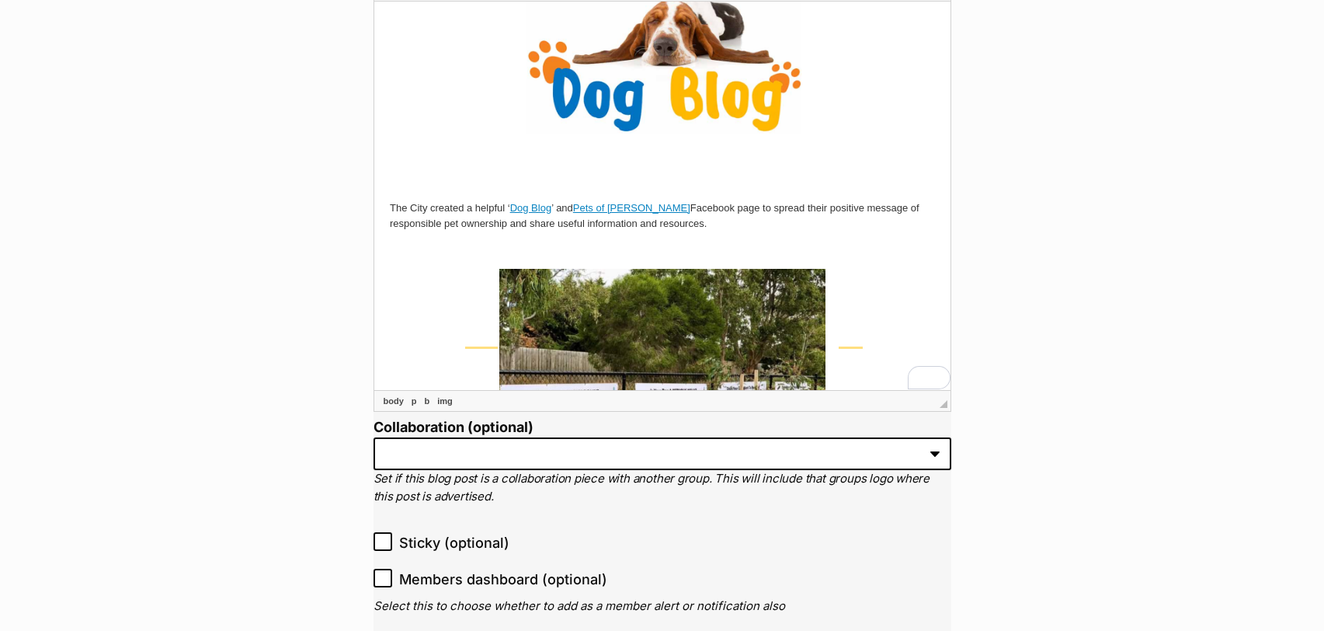
type input "238"
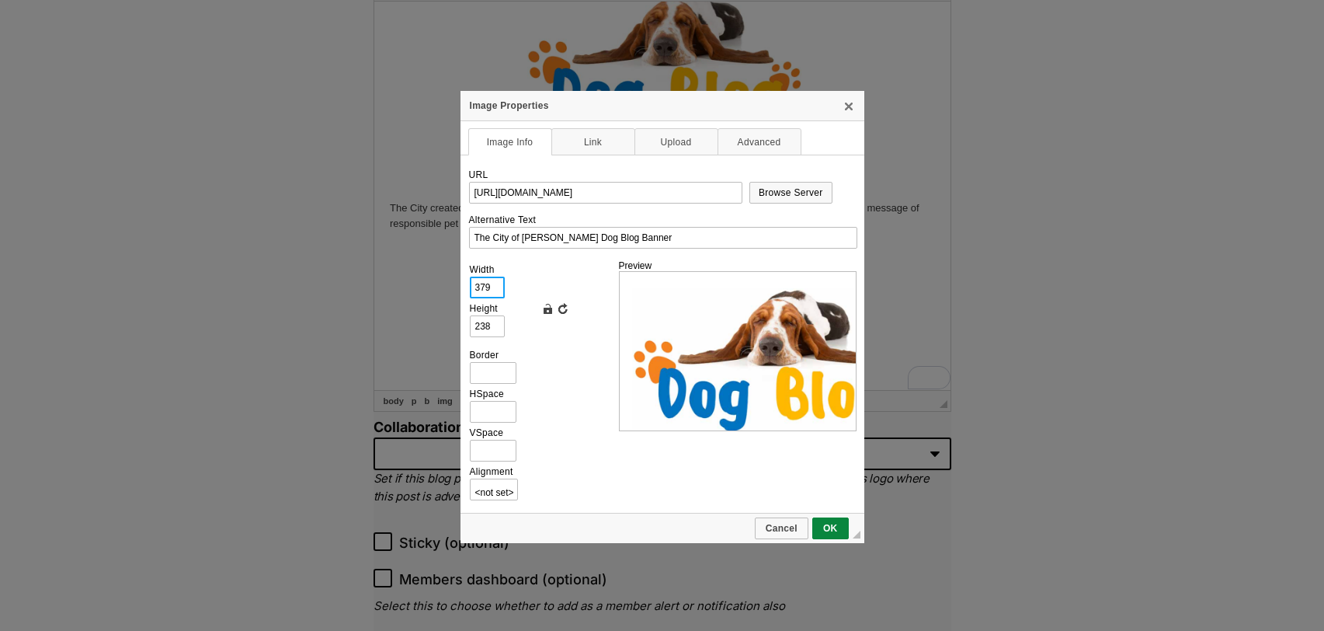
click at [495, 291] on input "379" at bounding box center [487, 287] width 35 height 22
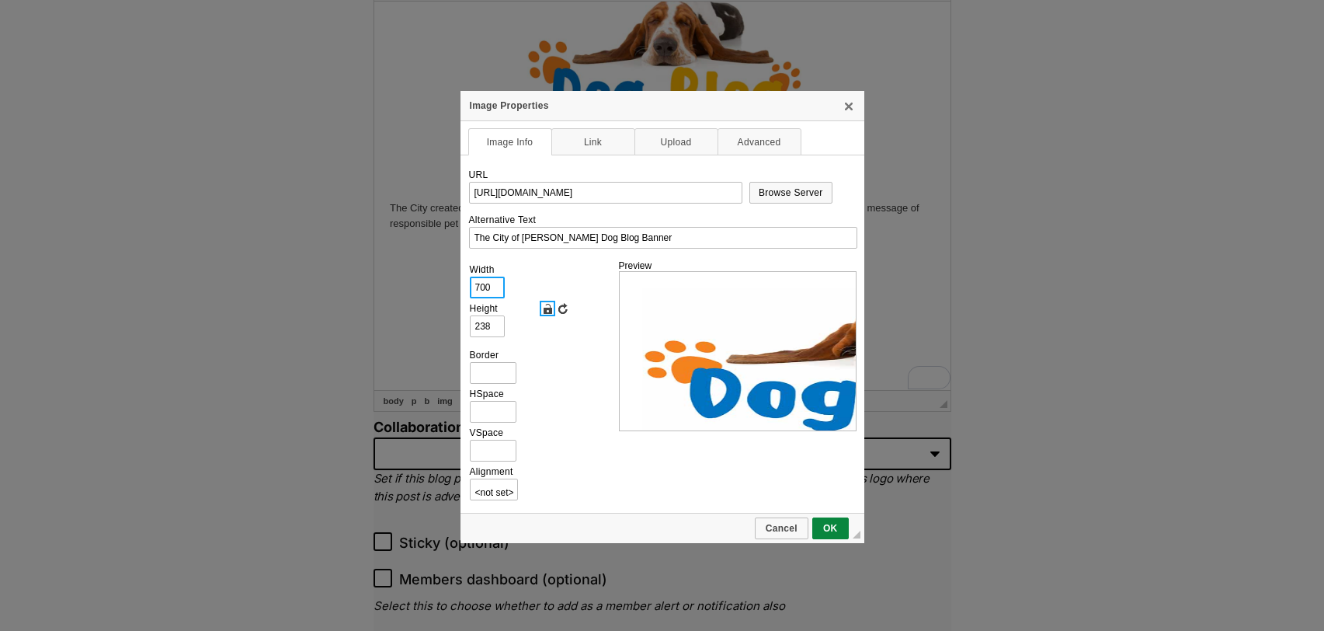
type input "700"
click at [553, 304] on link "Lock Ratio" at bounding box center [548, 309] width 16 height 16
type input "441"
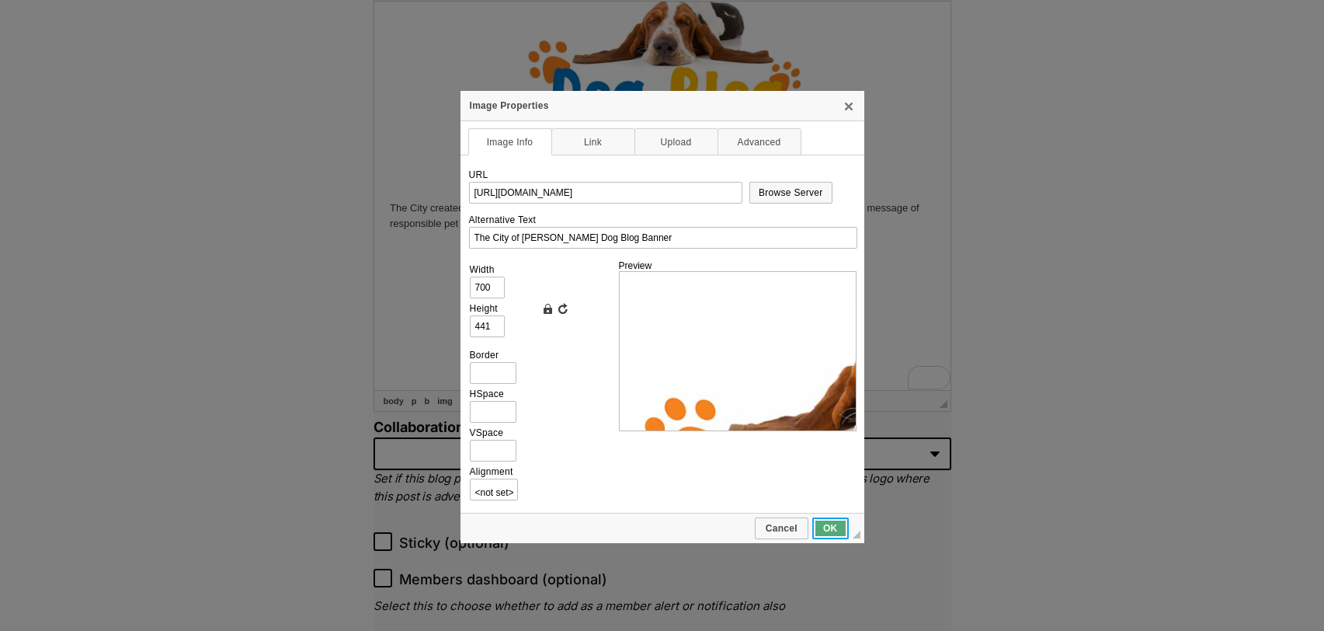
click at [833, 523] on span "OK" at bounding box center [830, 528] width 33 height 11
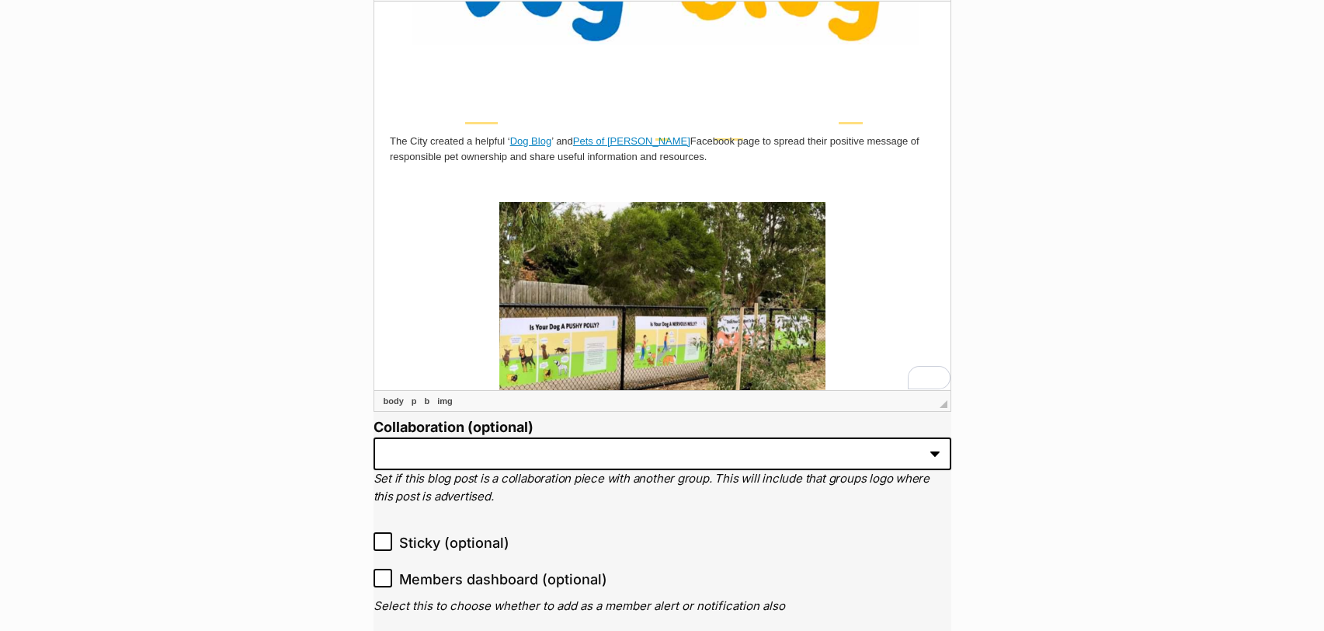
click at [705, 246] on img "To enrich screen reader interactions, please activate Accessibility in Grammarl…" at bounding box center [662, 323] width 326 height 245
type input "https://res.cloudinary.com/petrescue/image/upload/v1679375384/garyou3xivigwihsw…"
type input "The dog park banners, which include eye-catching cartoons and slogans"
type input "420"
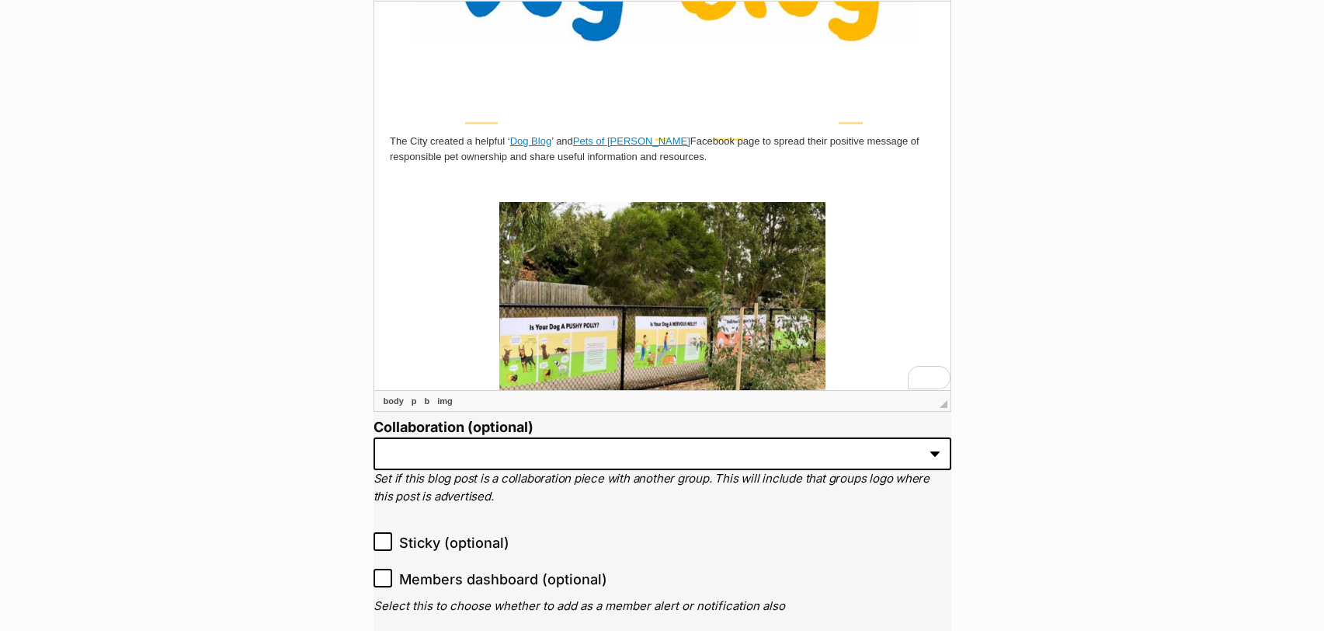
type input "315"
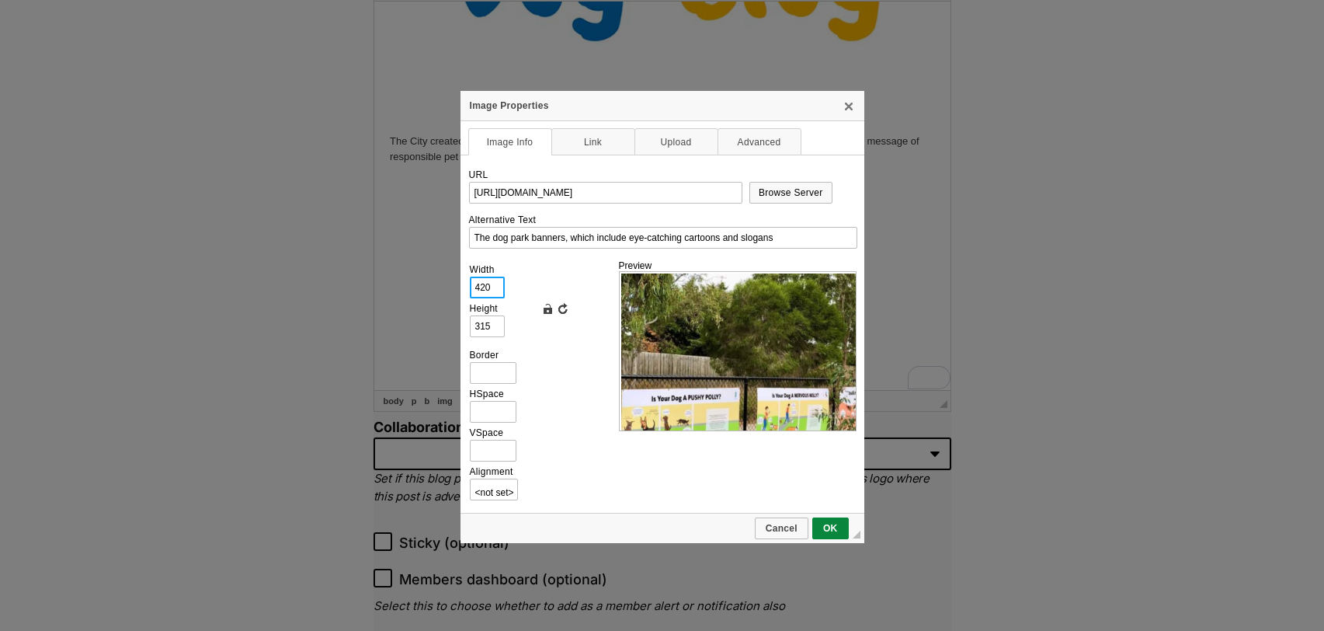
click at [491, 287] on input "420" at bounding box center [487, 287] width 35 height 22
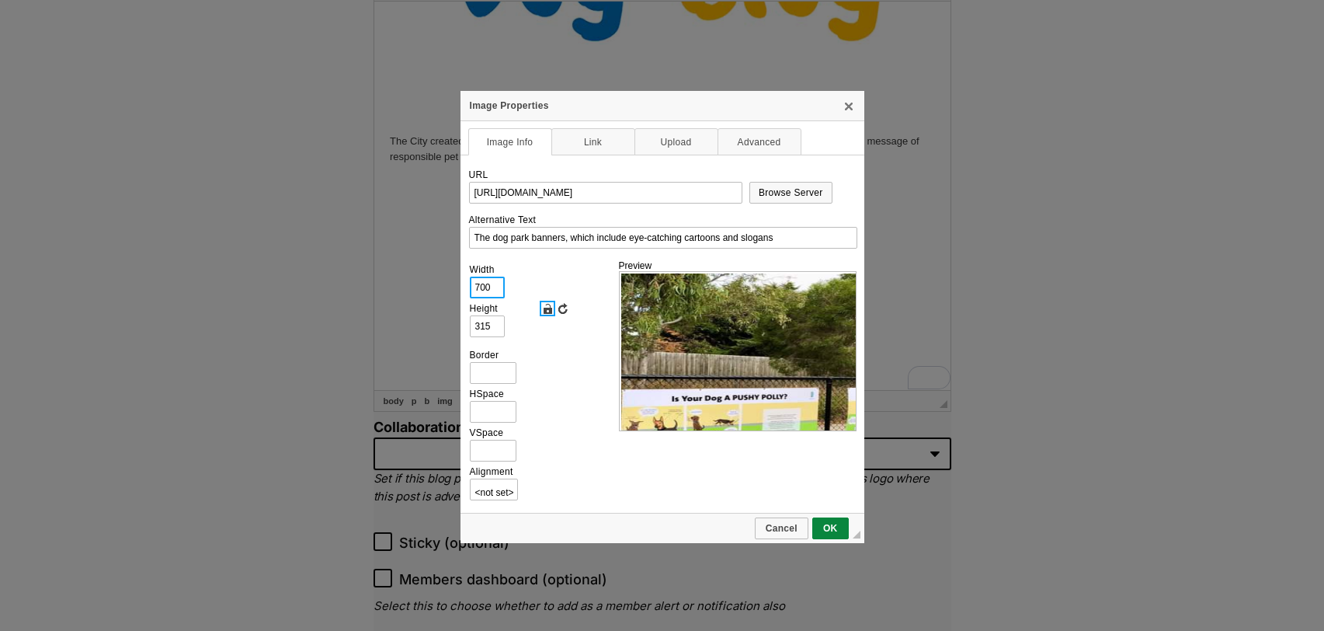
type input "700"
click at [546, 305] on link "Lock Ratio" at bounding box center [548, 309] width 16 height 16
type input "523"
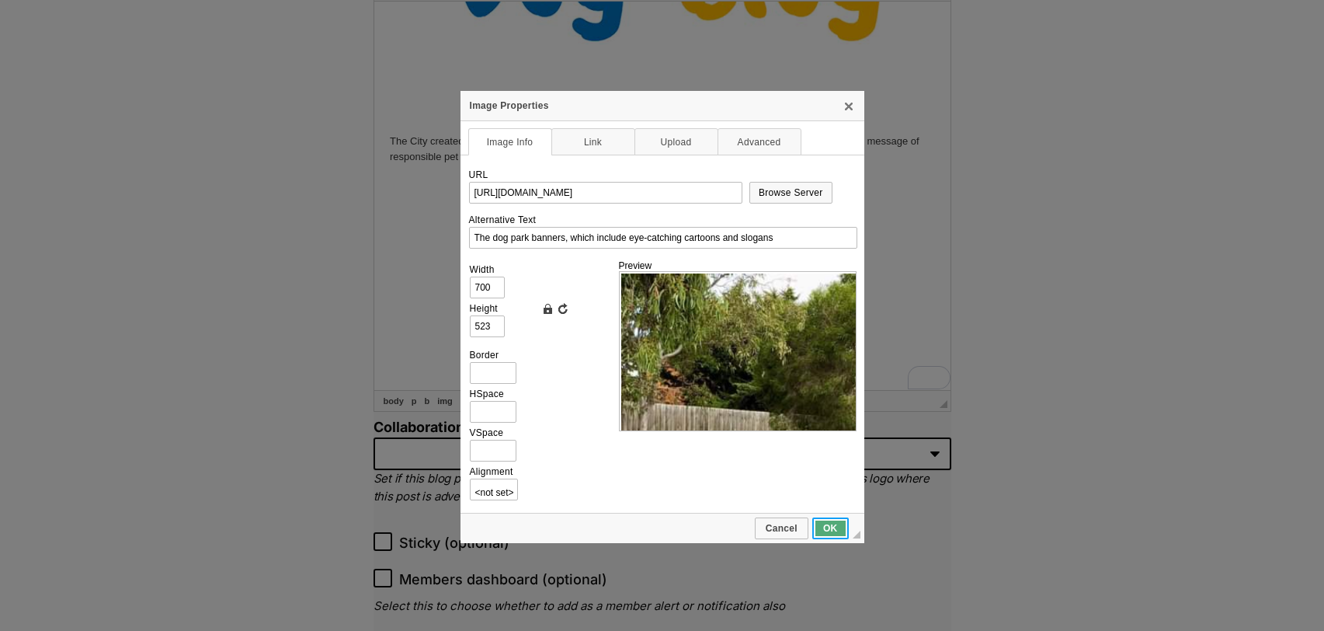
click at [824, 518] on link "OK" at bounding box center [830, 528] width 37 height 22
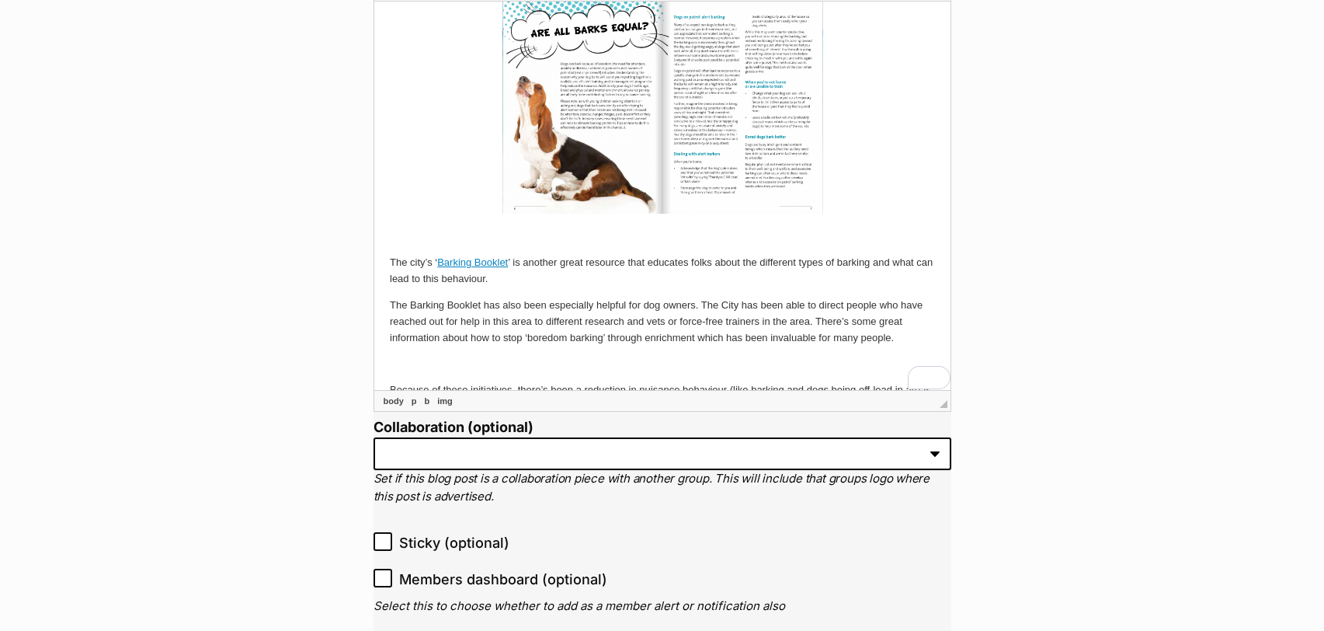
click at [641, 163] on img "To enrich screen reader interactions, please activate Accessibility in Grammarl…" at bounding box center [662, 101] width 321 height 221
type input "https://res.cloudinary.com/petrescue/image/upload/v1679375385/y531qbkly7nxnttjg…"
type input "The City of Charles Sturt's Barking Booklet"
type input "413"
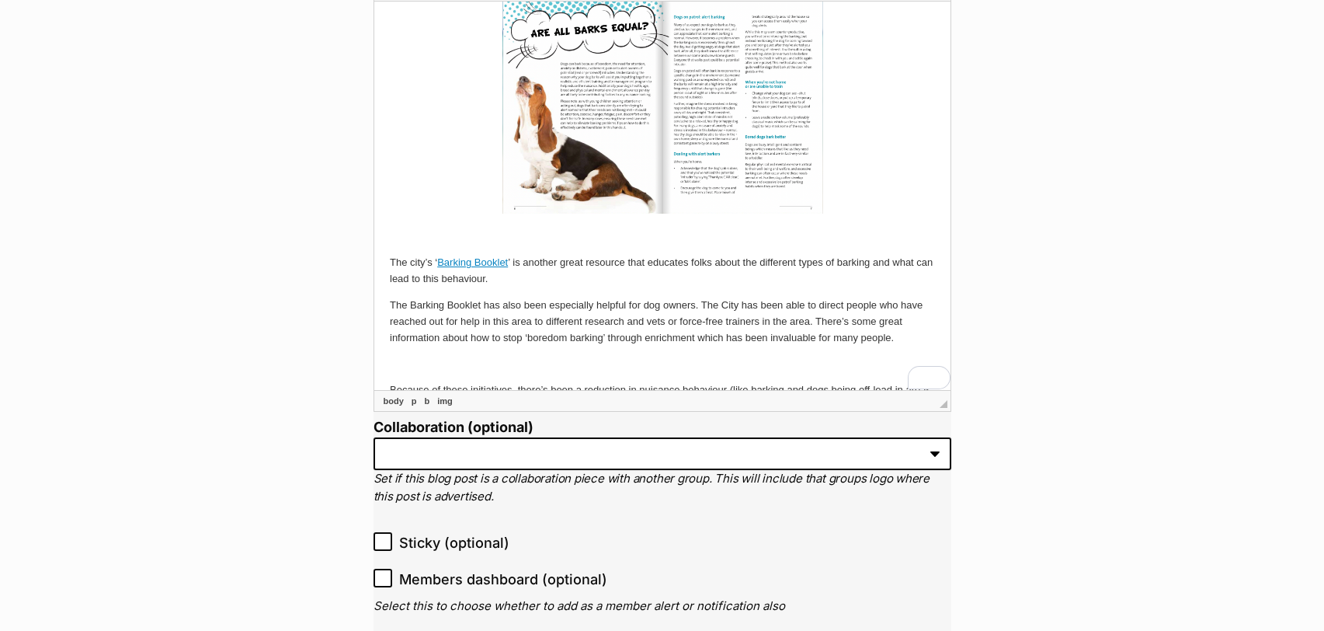
type input "285"
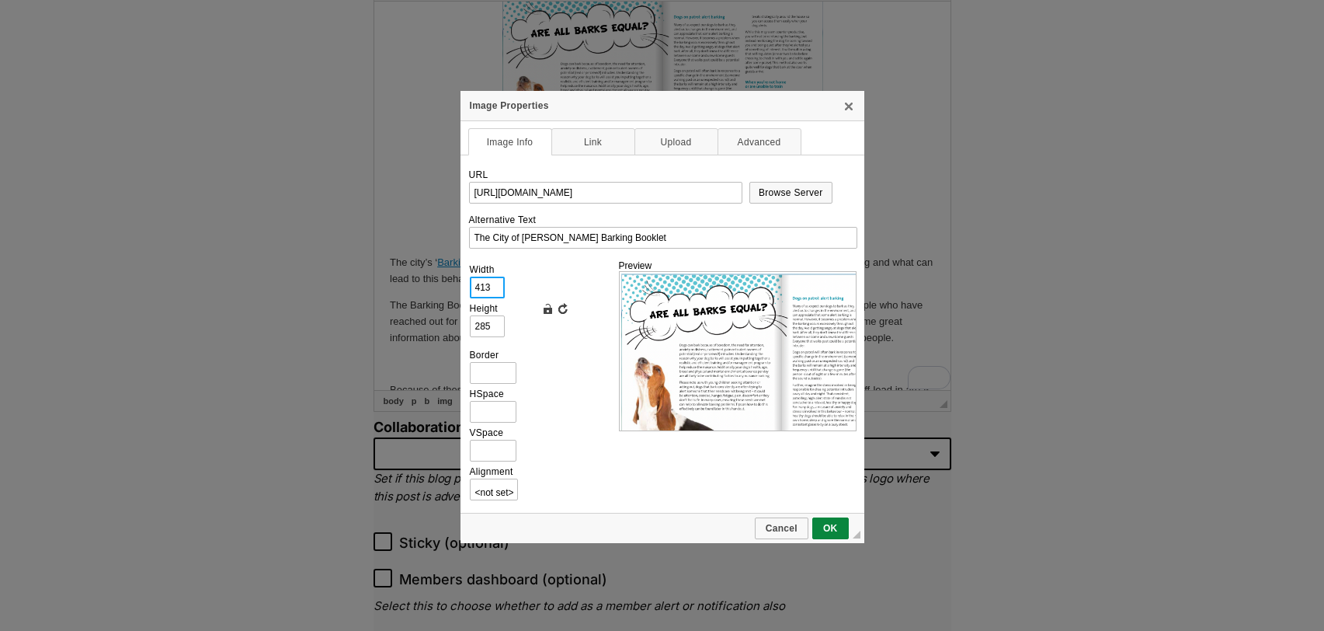
click at [484, 287] on input "413" at bounding box center [487, 287] width 35 height 22
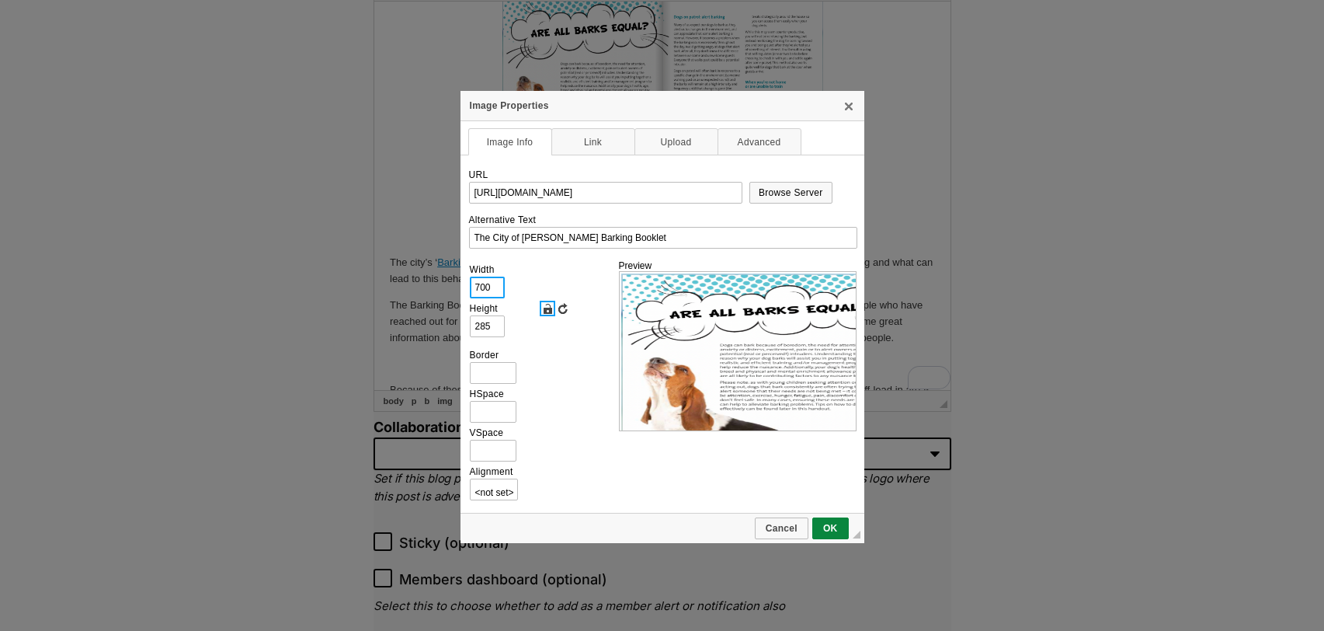
type input "700"
click at [547, 308] on link "Lock Ratio" at bounding box center [548, 309] width 16 height 16
type input "483"
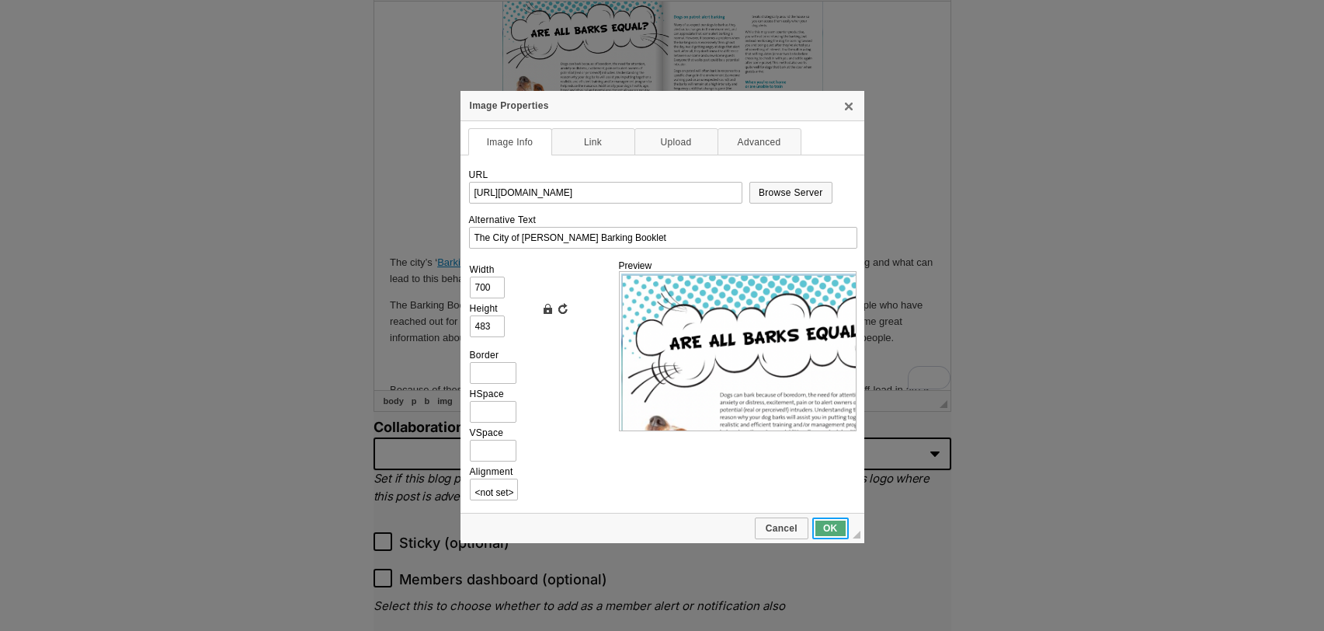
click at [826, 523] on span "OK" at bounding box center [830, 528] width 33 height 11
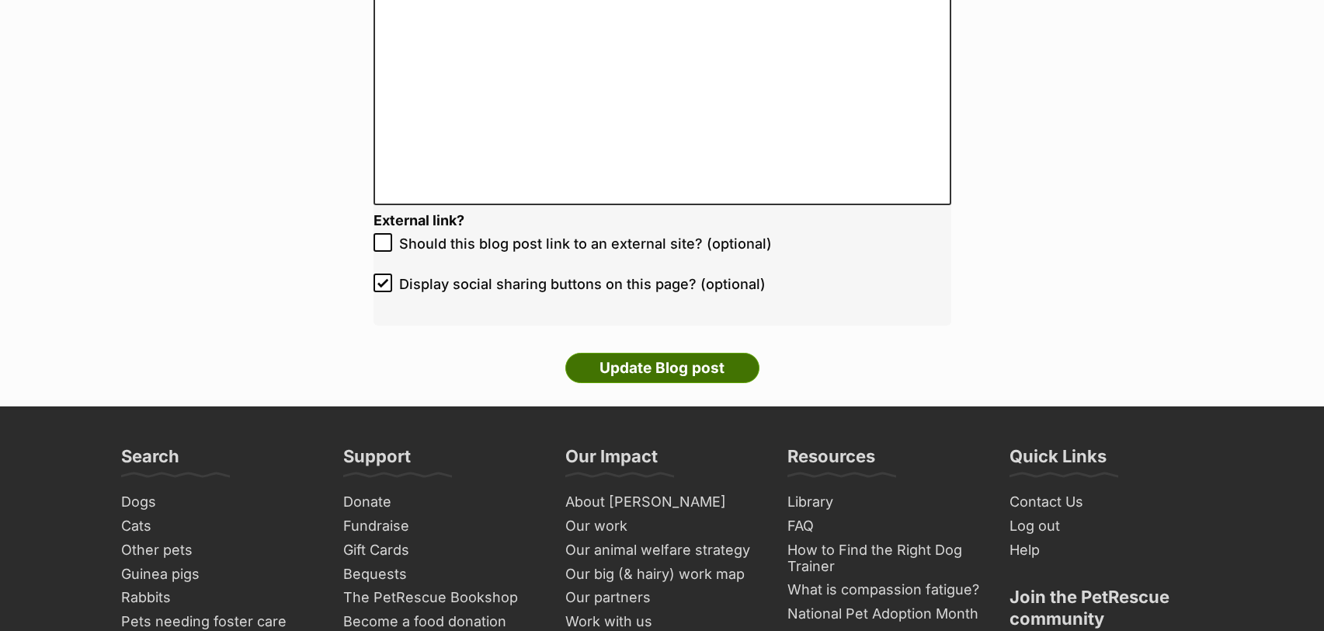
click at [673, 363] on input "Update Blog post" at bounding box center [662, 368] width 194 height 31
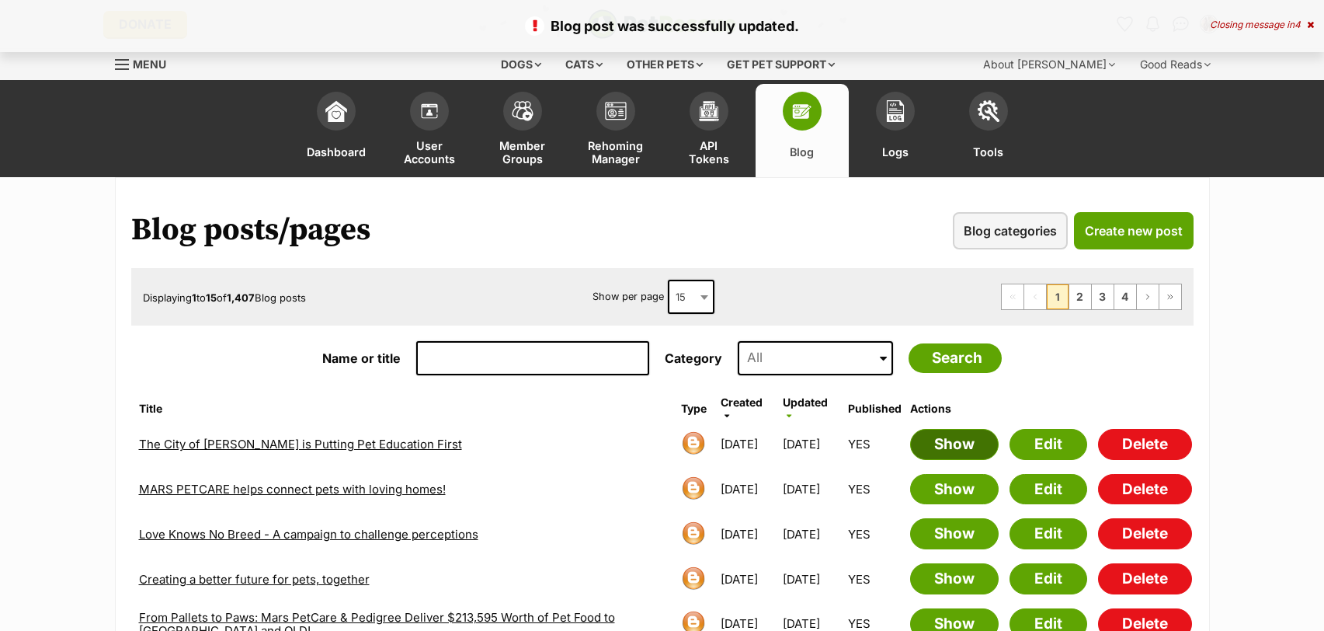
click at [969, 451] on link "Show" at bounding box center [954, 444] width 89 height 31
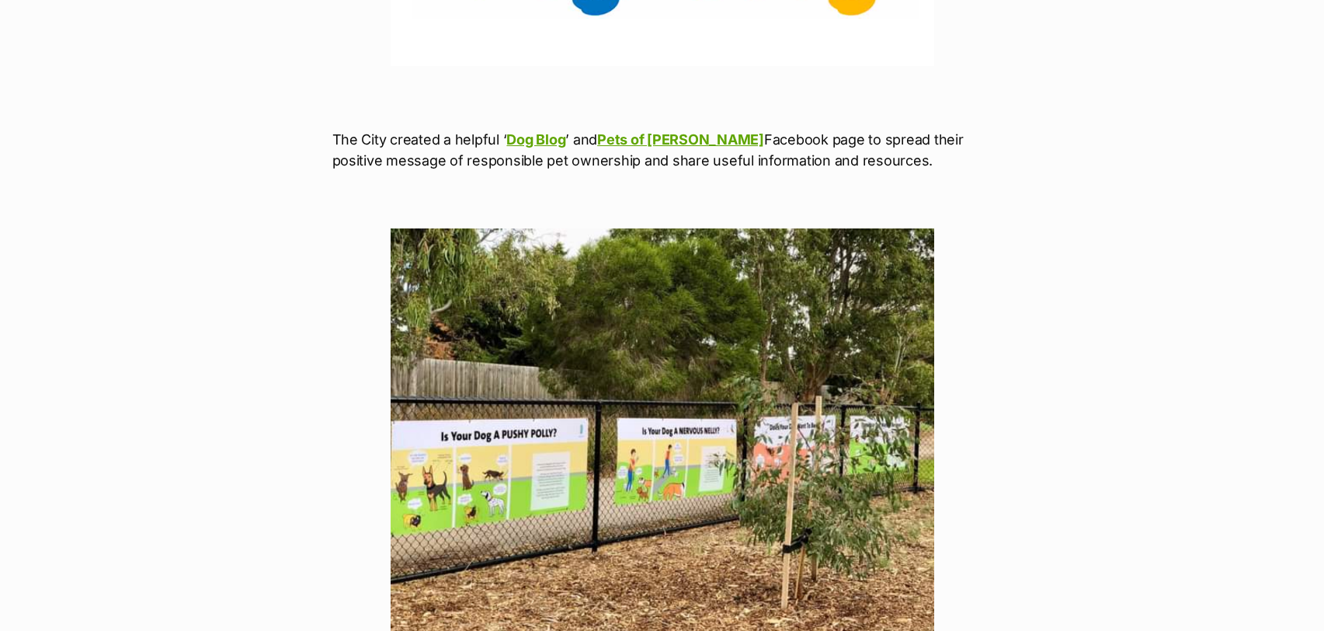
scroll to position [3145, 0]
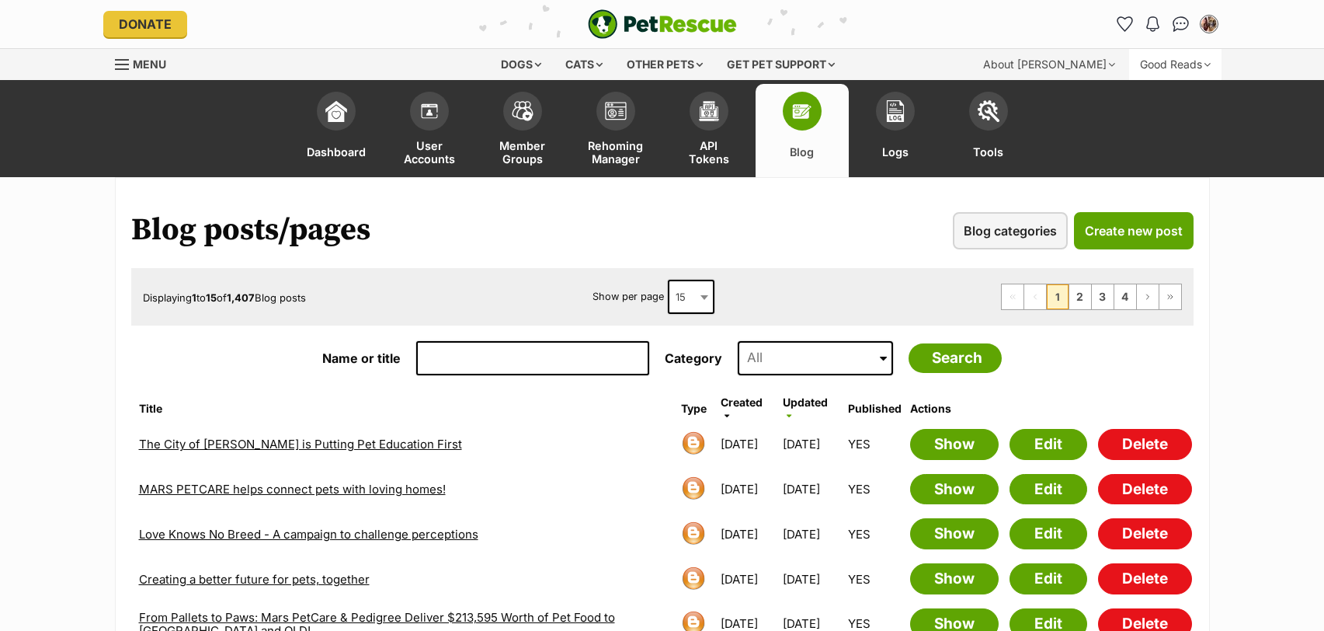
click at [1154, 68] on div "Good Reads" at bounding box center [1175, 64] width 92 height 31
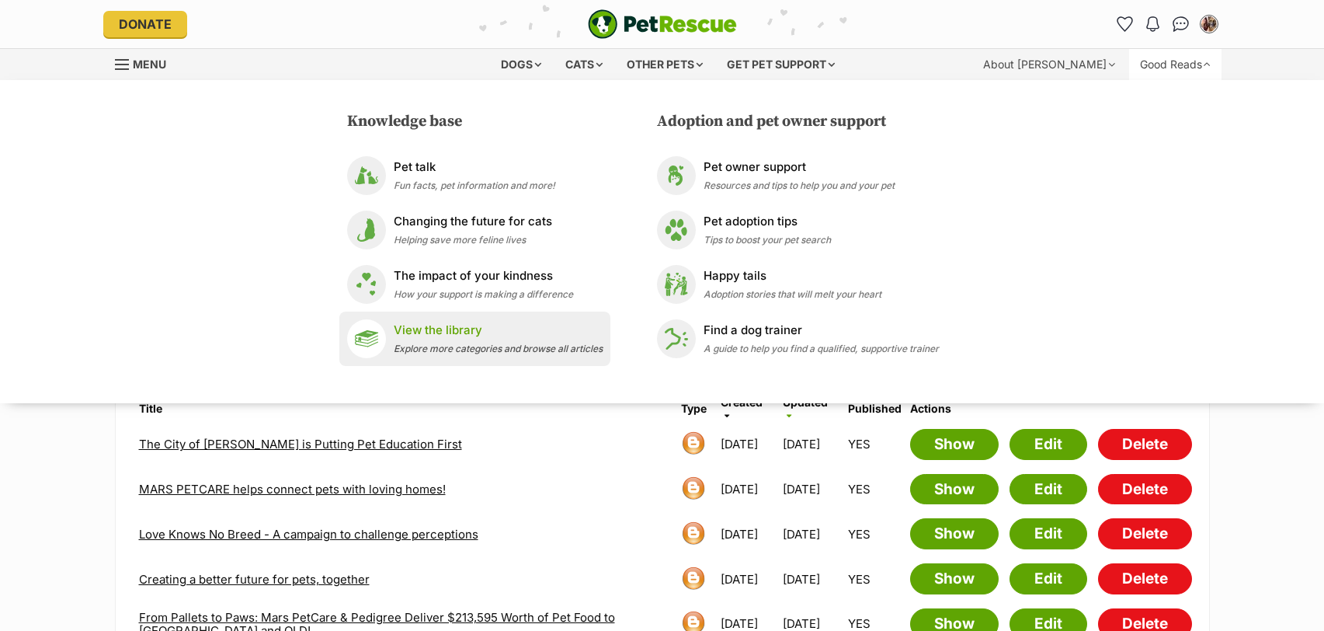
click at [475, 345] on span "Explore more categories and browse all articles" at bounding box center [498, 349] width 209 height 12
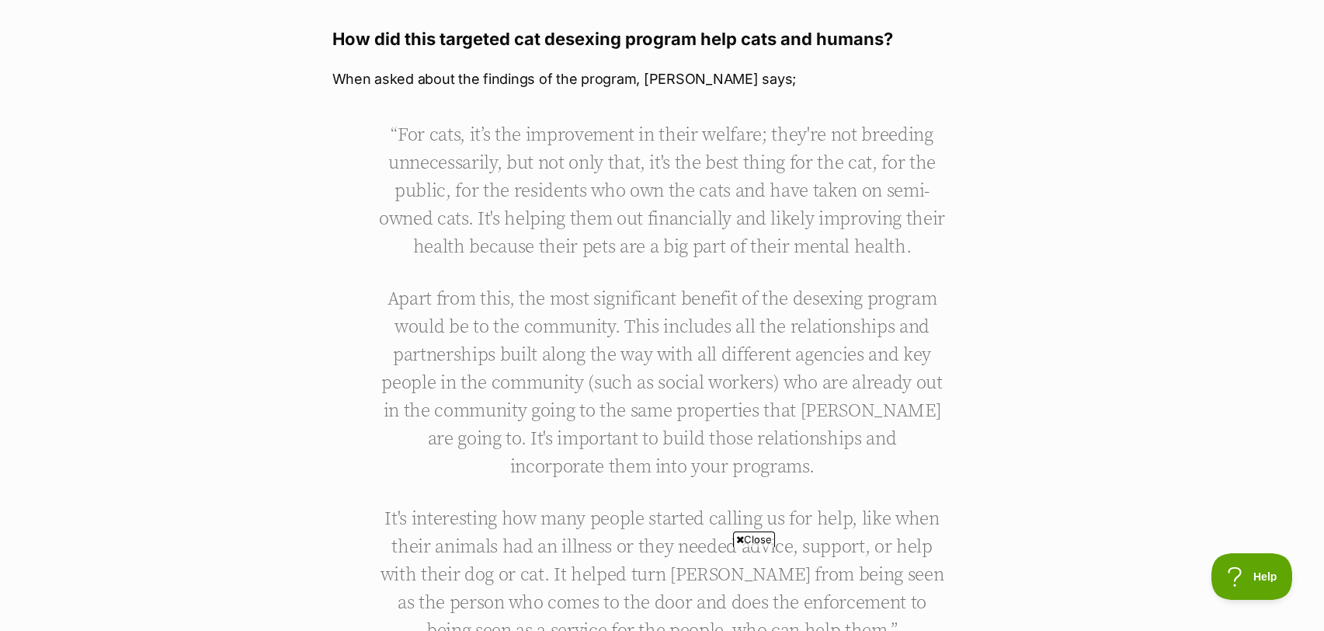
scroll to position [1080, 0]
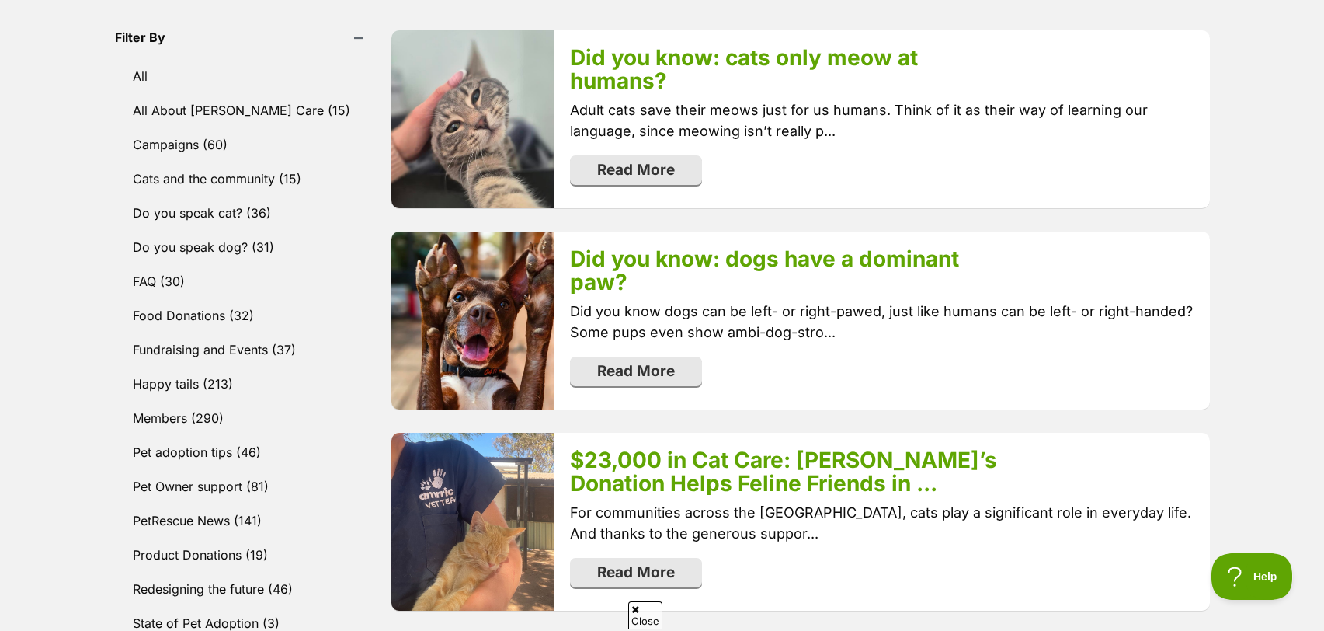
scroll to position [495, 0]
click at [222, 323] on link "Food Donations (32)" at bounding box center [246, 314] width 262 height 33
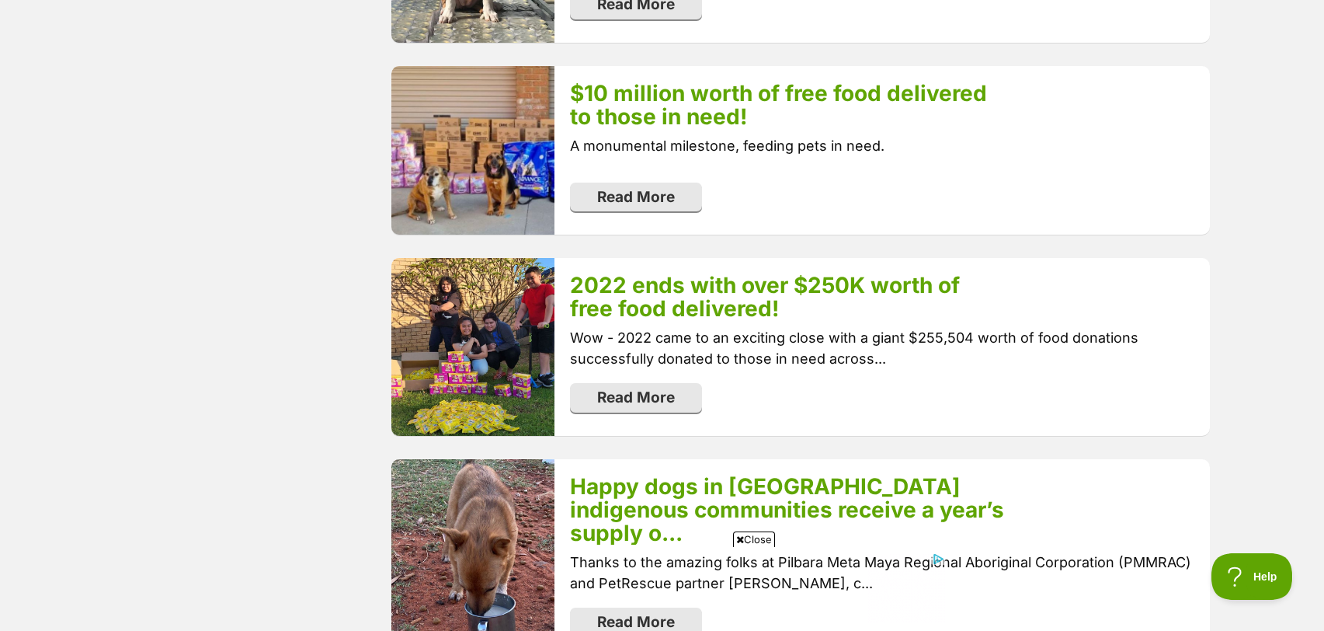
scroll to position [1903, 0]
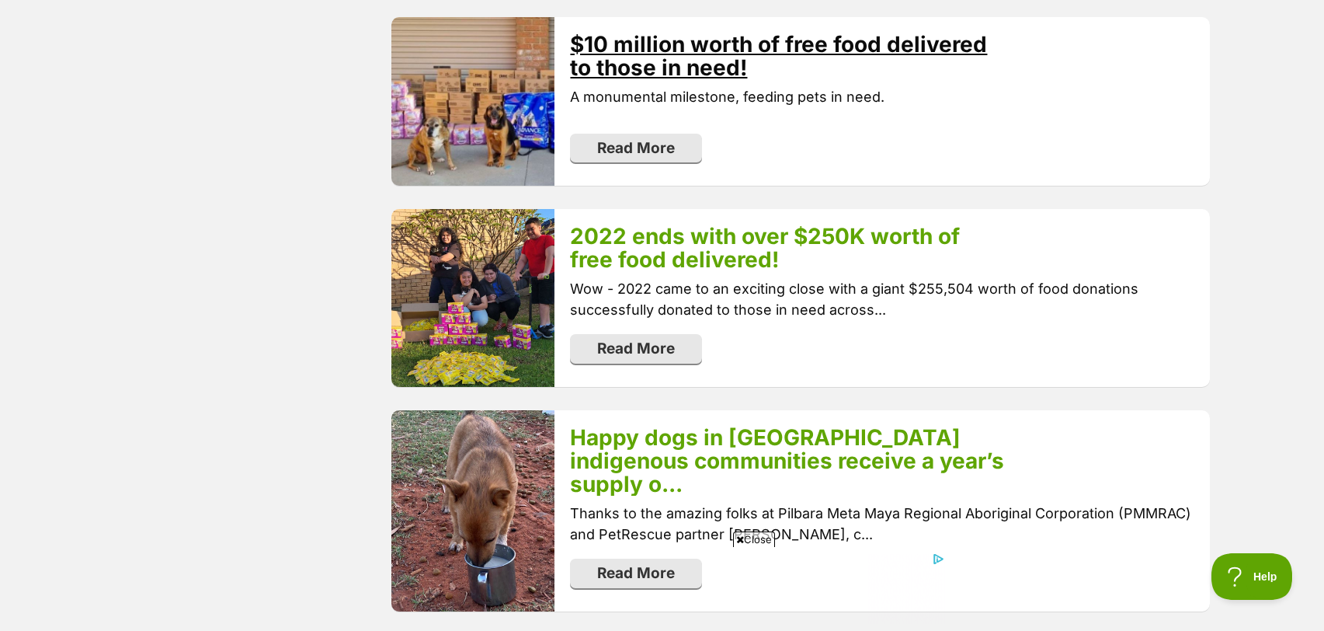
click at [704, 47] on link "$10 million worth of free food delivered to those in need!" at bounding box center [778, 56] width 417 height 50
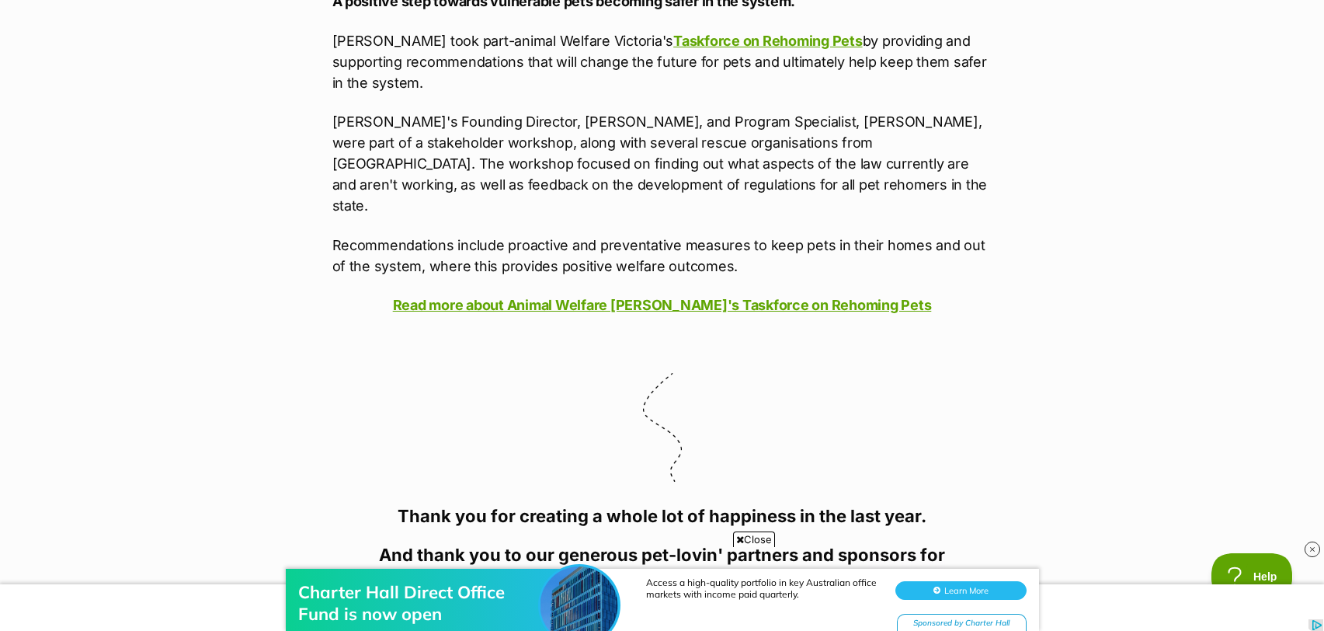
scroll to position [10187, 0]
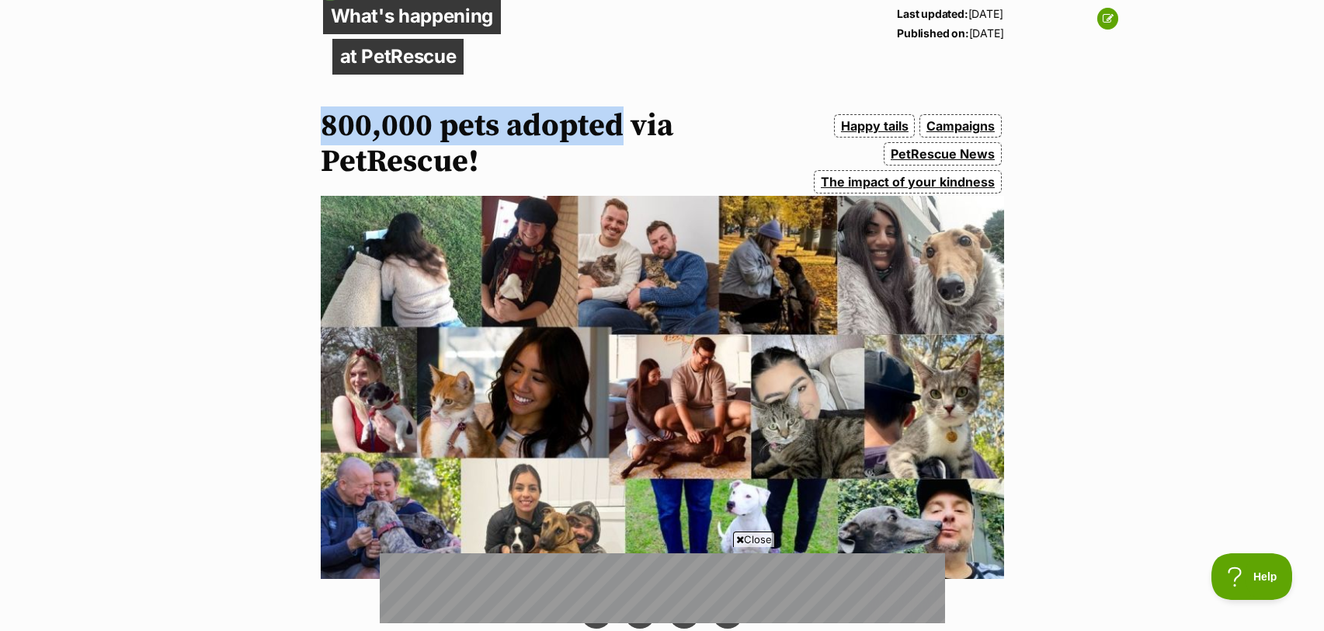
drag, startPoint x: 621, startPoint y: 129, endPoint x: 326, endPoint y: 121, distance: 295.2
click at [326, 121] on h1 "800,000 pets adopted via PetRescue!" at bounding box center [543, 143] width 444 height 71
copy h1 "800,000 pets adopted"
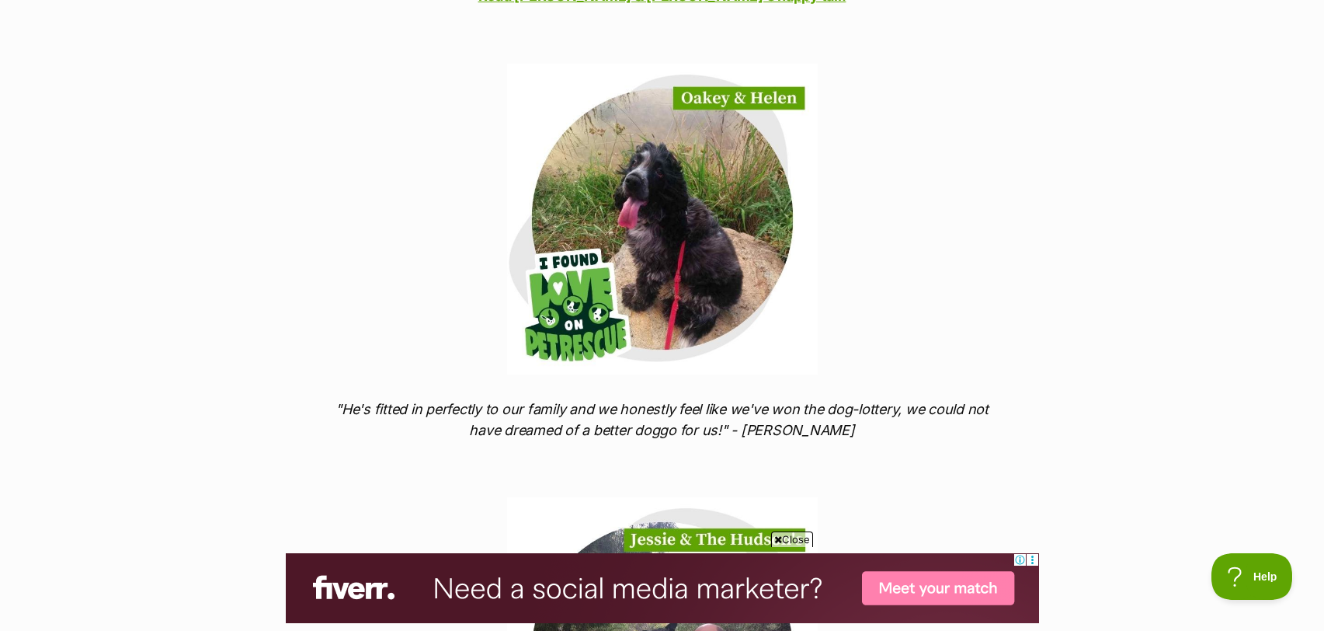
scroll to position [4350, 0]
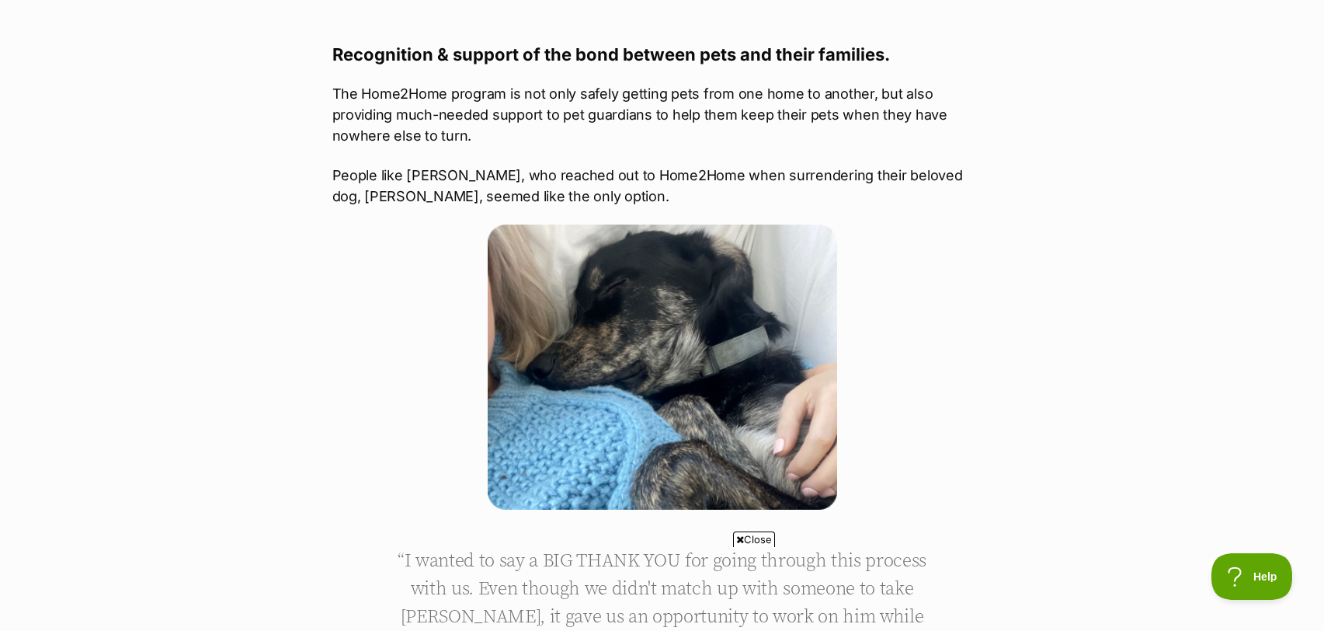
click at [353, 364] on p at bounding box center [662, 369] width 660 height 290
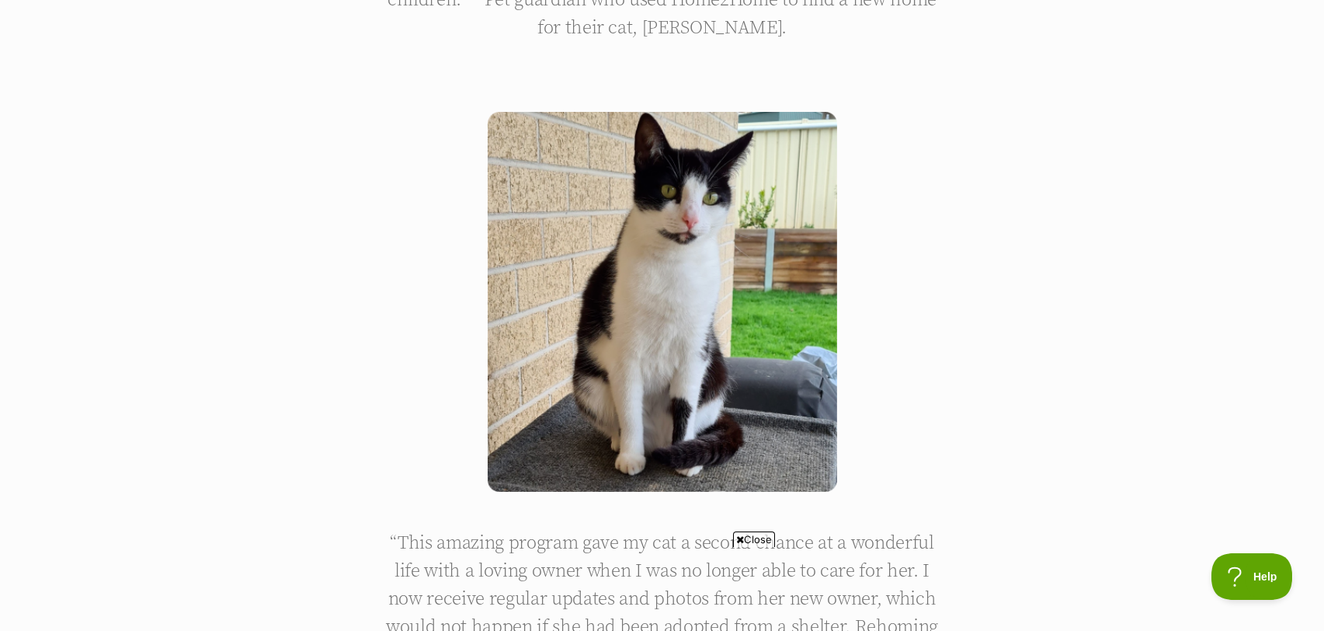
scroll to position [2029, 0]
